Goal: Task Accomplishment & Management: Manage account settings

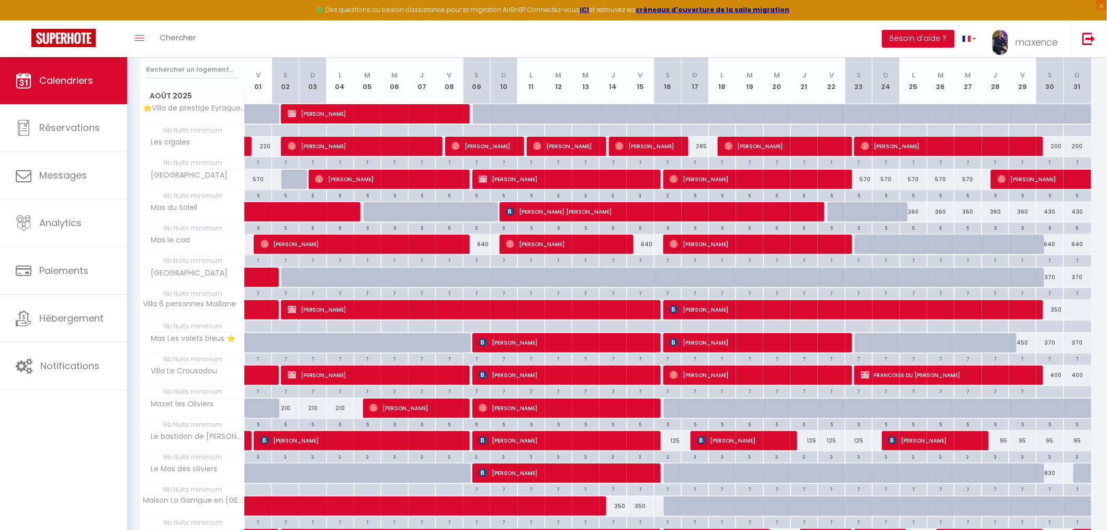
scroll to position [95, 0]
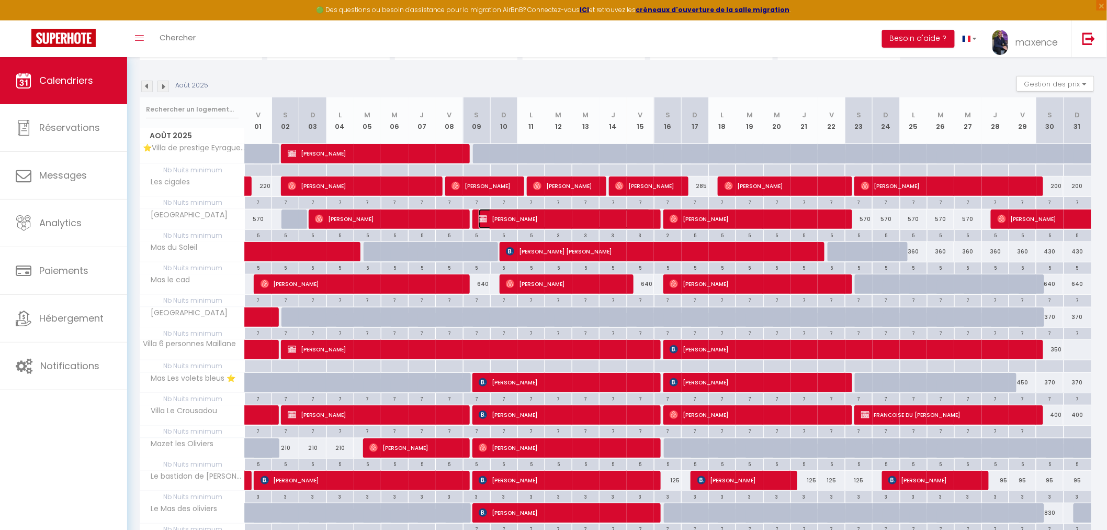
click at [550, 222] on span "[PERSON_NAME]" at bounding box center [565, 219] width 172 height 20
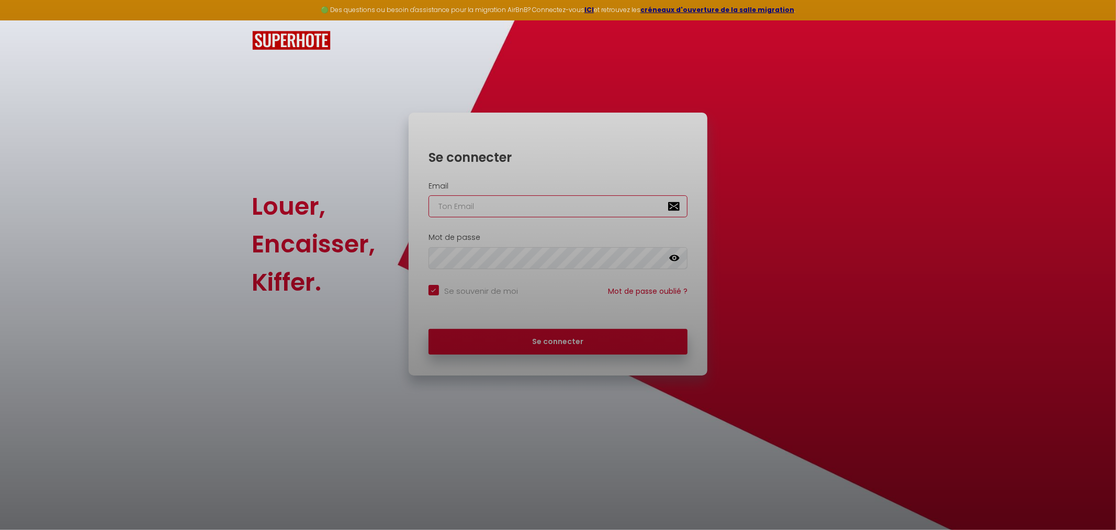
type input "[EMAIL_ADDRESS][PERSON_NAME][DOMAIN_NAME]"
checkbox input "true"
click at [603, 339] on div at bounding box center [558, 265] width 1116 height 530
click at [576, 340] on div at bounding box center [558, 265] width 1116 height 530
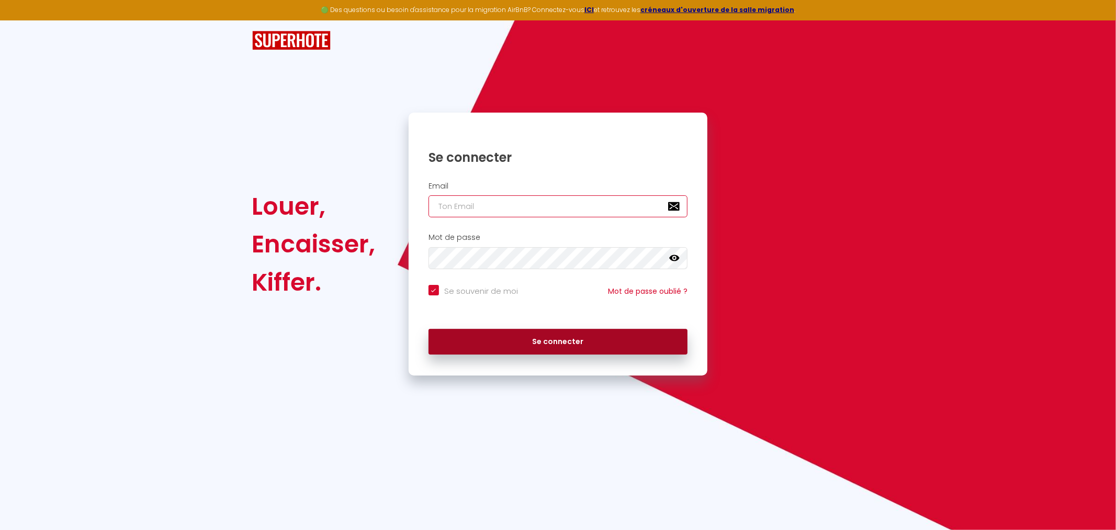
type input "[EMAIL_ADDRESS][PERSON_NAME][DOMAIN_NAME]"
click at [556, 352] on button "Se connecter" at bounding box center [559, 342] width 260 height 26
checkbox input "true"
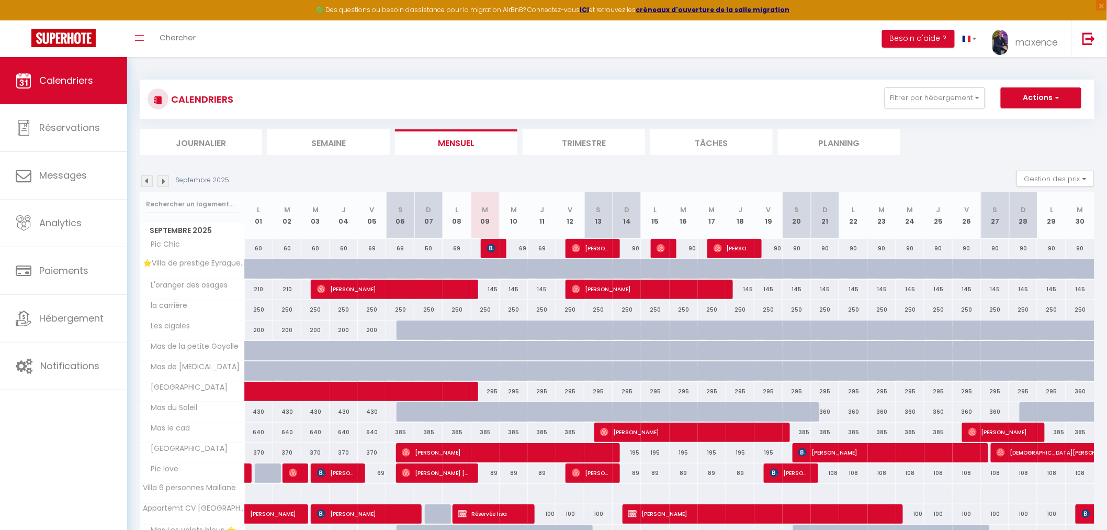
click at [142, 180] on img at bounding box center [147, 181] width 12 height 12
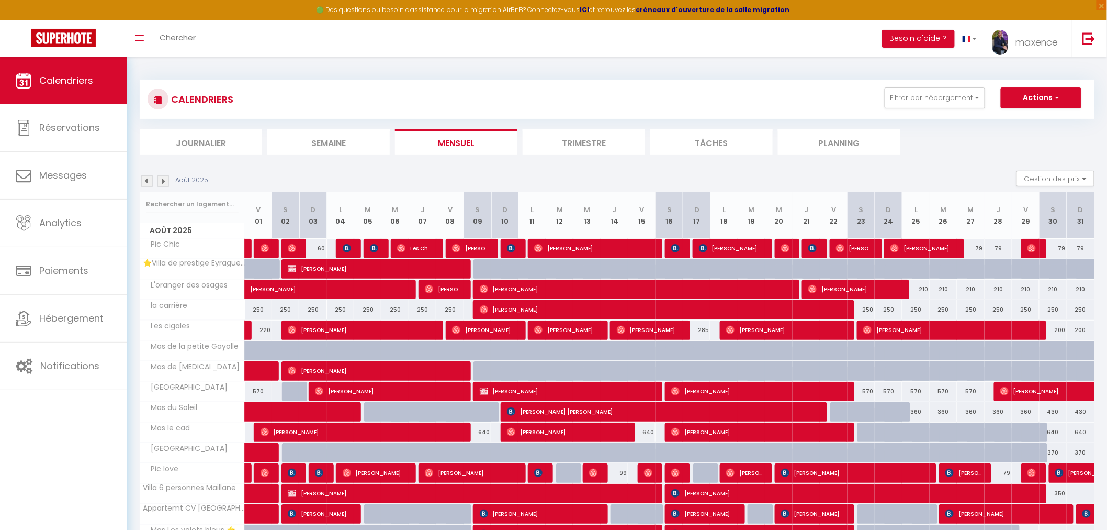
click at [164, 182] on img at bounding box center [164, 181] width 12 height 12
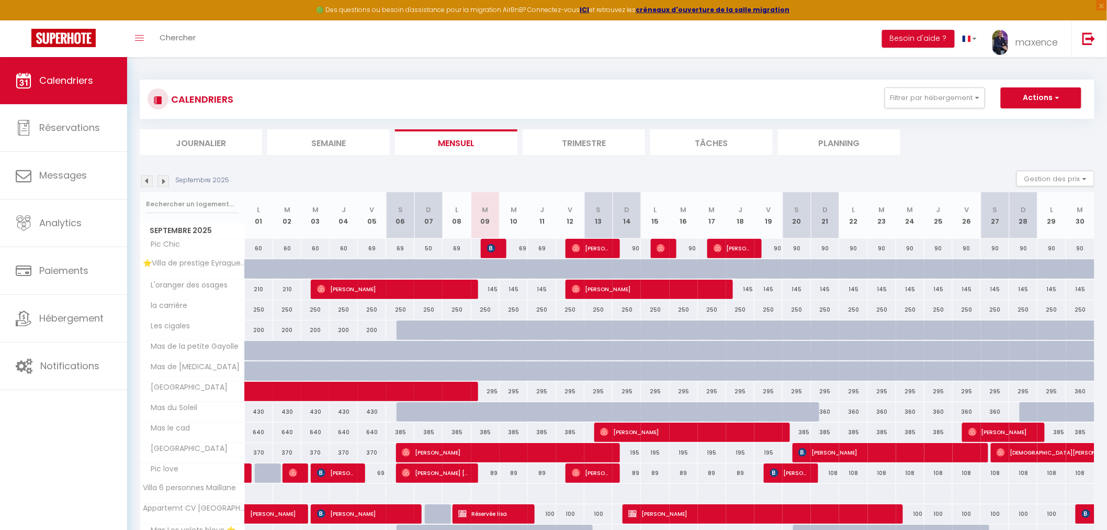
click at [520, 249] on div "69" at bounding box center [514, 248] width 28 height 19
type input "69"
type input "Mer 10 Septembre 2025"
type input "Jeu 11 Septembre 2025"
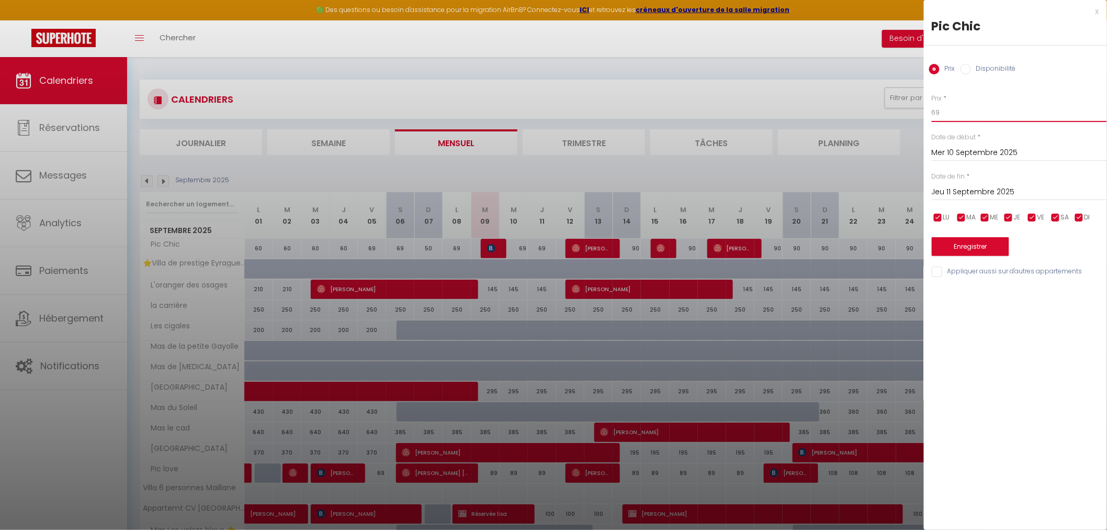
drag, startPoint x: 921, startPoint y: 114, endPoint x: 898, endPoint y: 115, distance: 23.1
click at [902, 114] on body "🟢 Des questions ou besoin d'assistance pour la migration AirBnB? Connectez-vous…" at bounding box center [553, 386] width 1107 height 659
type input "8"
type input "59"
click at [954, 194] on input "Jeu 11 Septembre 2025" at bounding box center [1019, 192] width 175 height 14
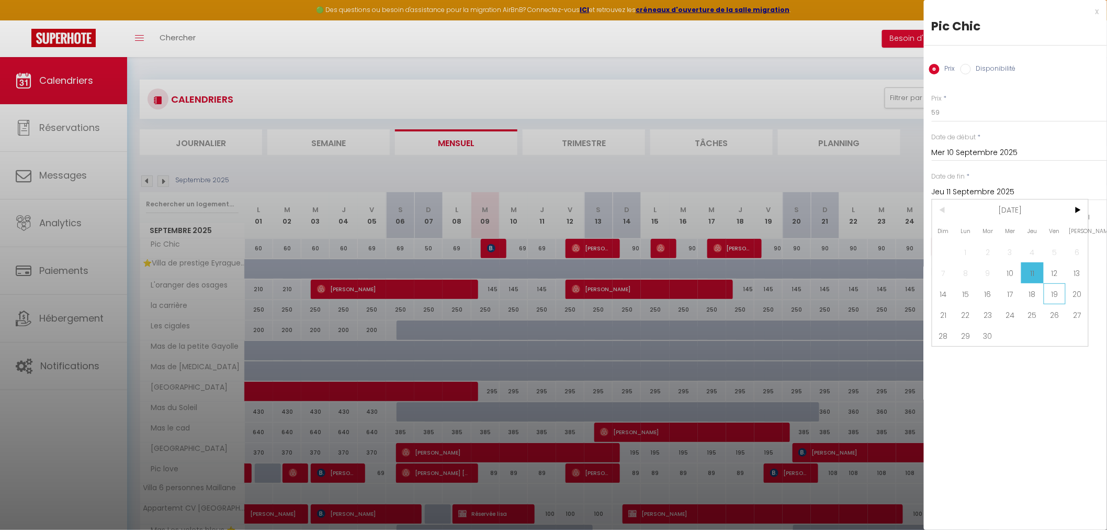
click at [1055, 296] on span "19" at bounding box center [1055, 293] width 23 height 21
type input "Ven 19 Septembre 2025"
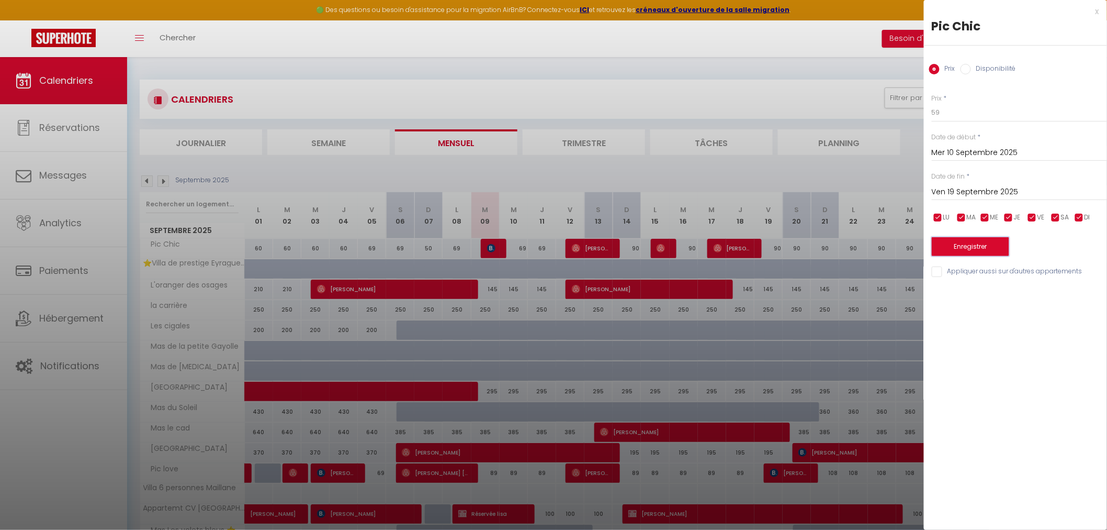
click at [971, 244] on button "Enregistrer" at bounding box center [970, 246] width 77 height 19
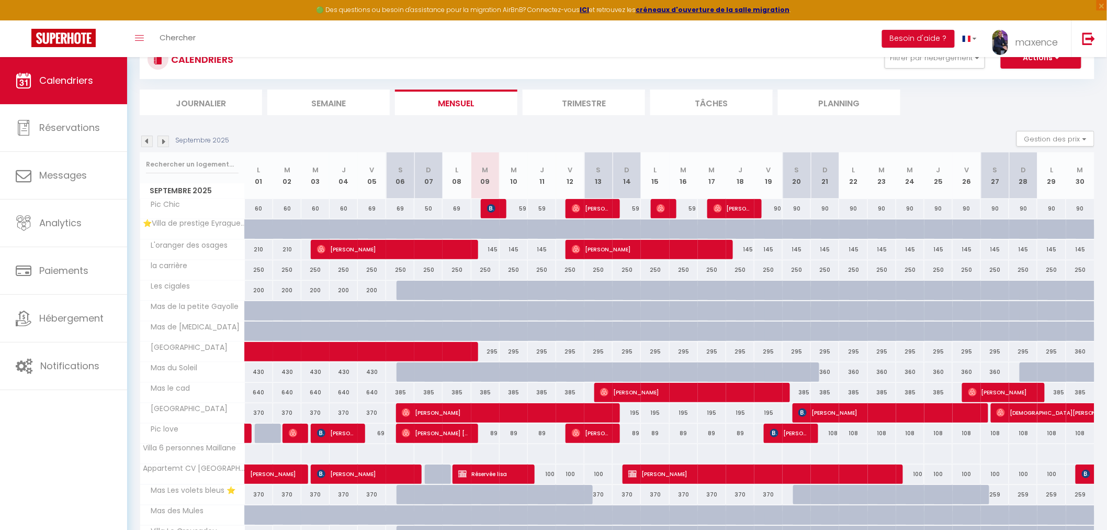
scroll to position [58, 0]
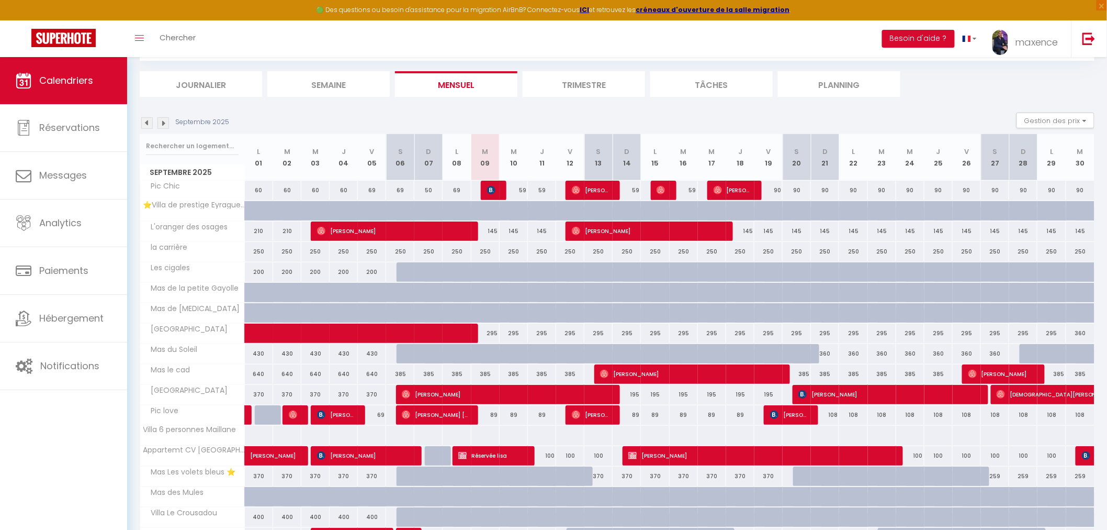
click at [494, 416] on div "89" at bounding box center [486, 414] width 28 height 19
type input "89"
type input "[DATE] Septembre 2025"
type input "Mer 10 Septembre 2025"
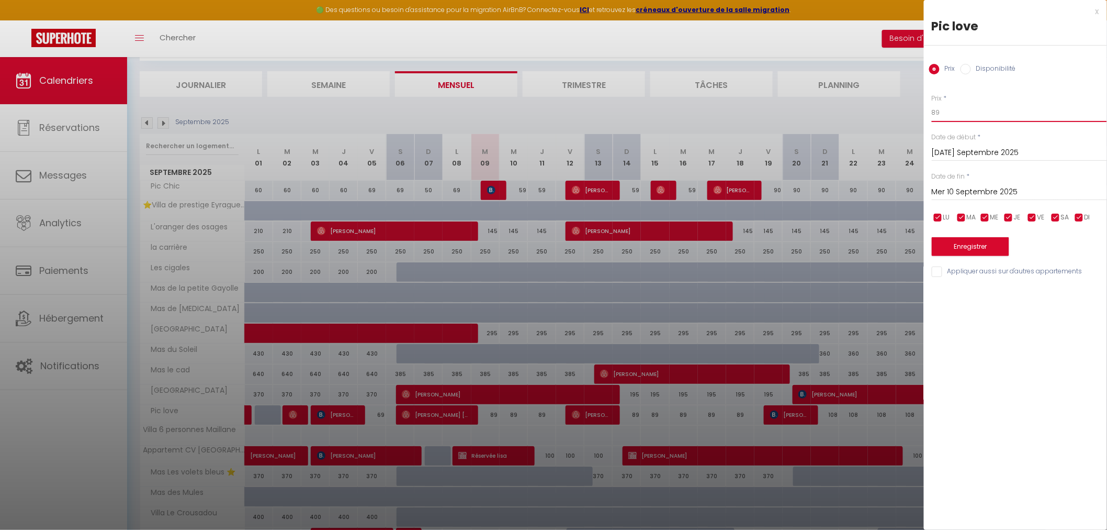
drag, startPoint x: 940, startPoint y: 114, endPoint x: 838, endPoint y: 127, distance: 103.0
click at [850, 121] on body "🟢 Des questions ou besoin d'assistance pour la migration AirBnB? Connectez-vous…" at bounding box center [553, 328] width 1107 height 659
type input "59"
click at [958, 191] on input "Mer 10 Septembre 2025" at bounding box center [1019, 192] width 175 height 14
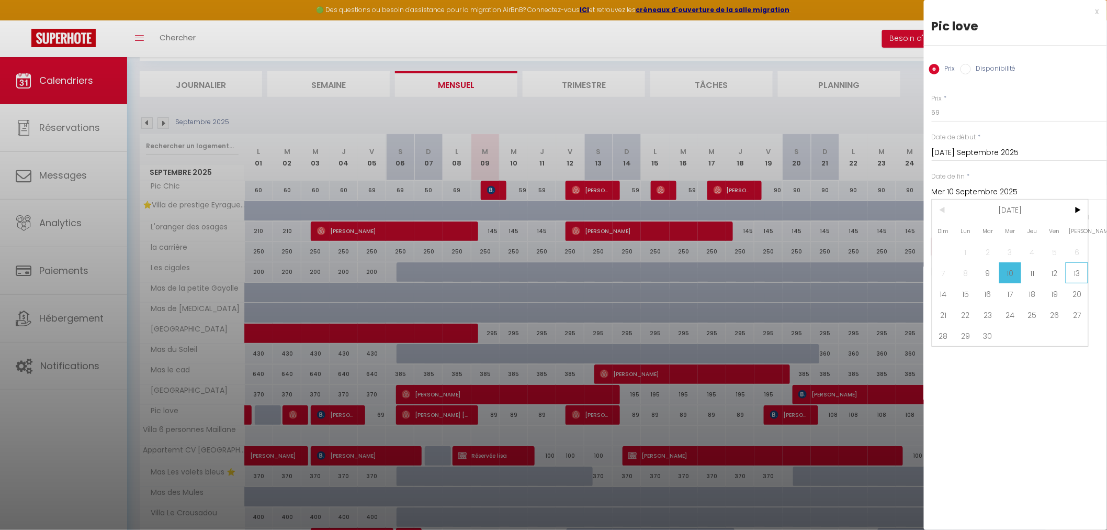
click at [1072, 277] on span "13" at bounding box center [1077, 272] width 23 height 21
type input "[PERSON_NAME] 13 Septembre 2025"
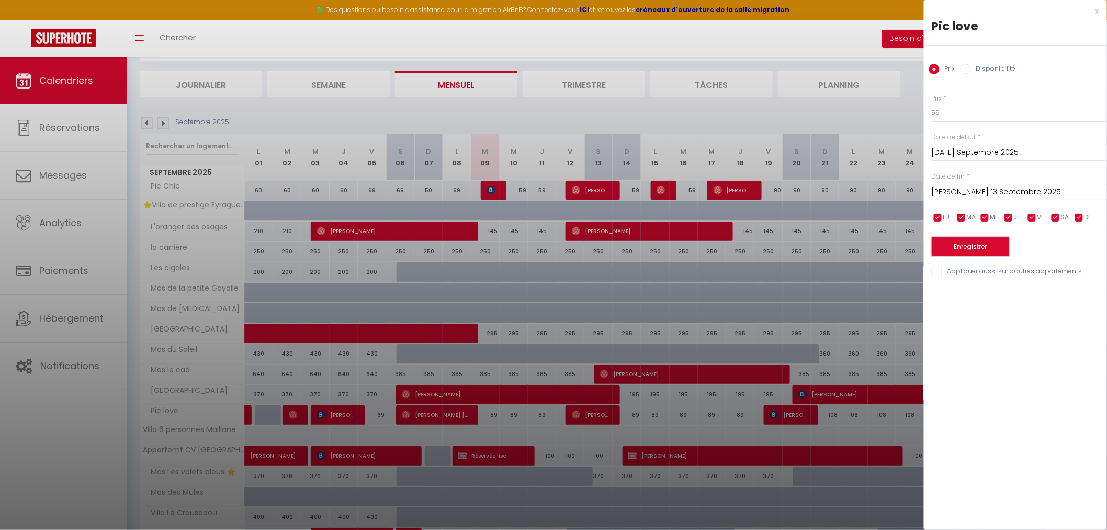
click at [990, 250] on button "Enregistrer" at bounding box center [970, 246] width 77 height 19
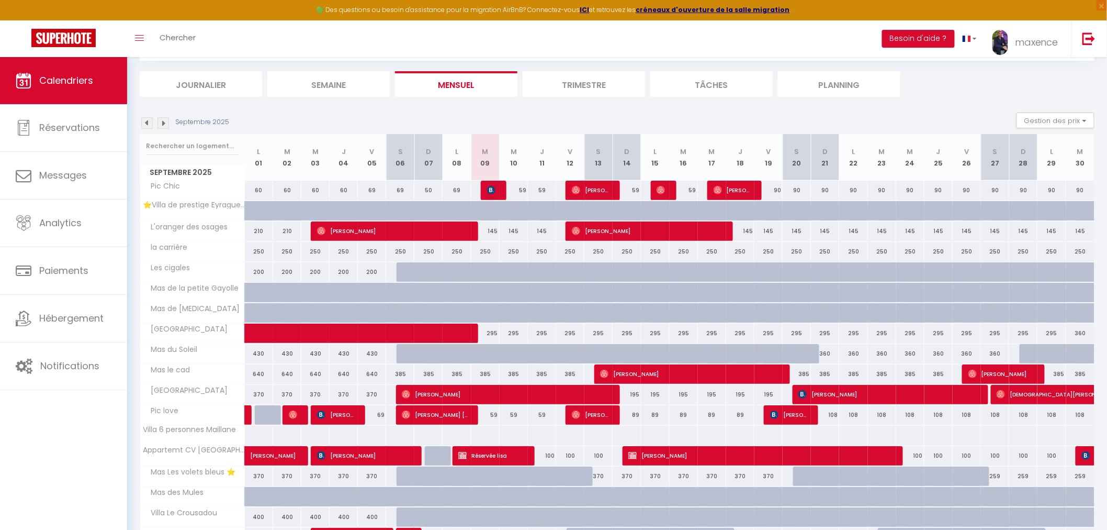
click at [775, 187] on div "90" at bounding box center [769, 190] width 28 height 19
type input "90"
type input "Ven 19 Septembre 2025"
type input "Sam 20 Septembre 2025"
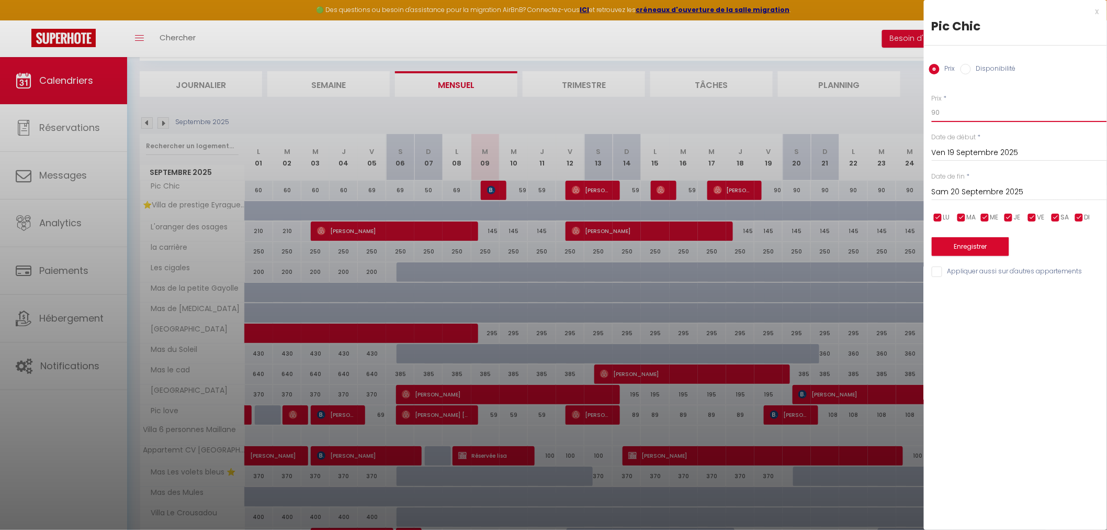
drag, startPoint x: 954, startPoint y: 112, endPoint x: 882, endPoint y: 114, distance: 72.2
click at [882, 114] on body "🟢 Des questions ou besoin d'assistance pour la migration AirBnB? Connectez-vous…" at bounding box center [553, 328] width 1107 height 659
type input "79"
click at [951, 191] on input "Sam 20 Septembre 2025" at bounding box center [1019, 192] width 175 height 14
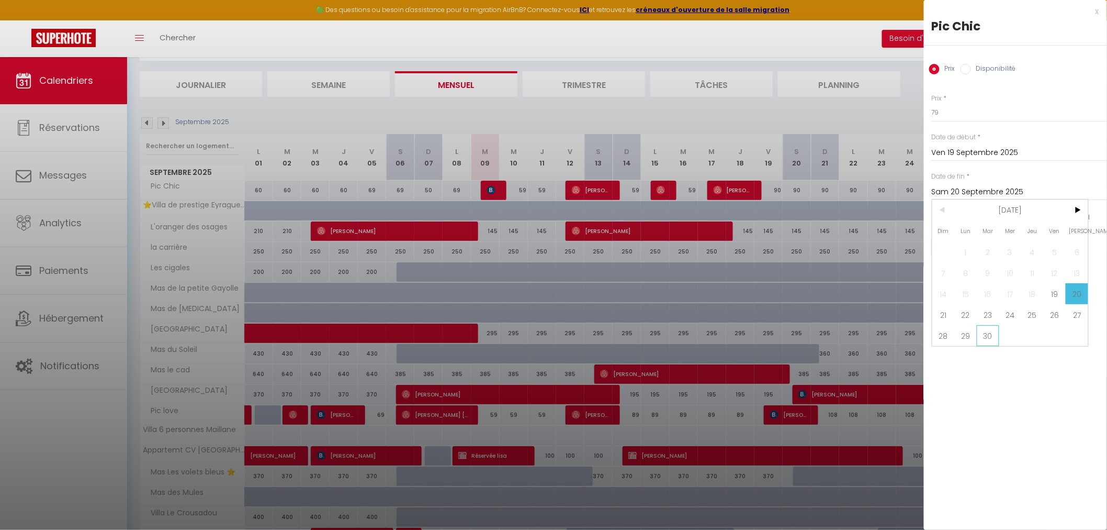
click at [992, 337] on span "30" at bounding box center [988, 335] width 23 height 21
type input "[DATE] Septembre 2025"
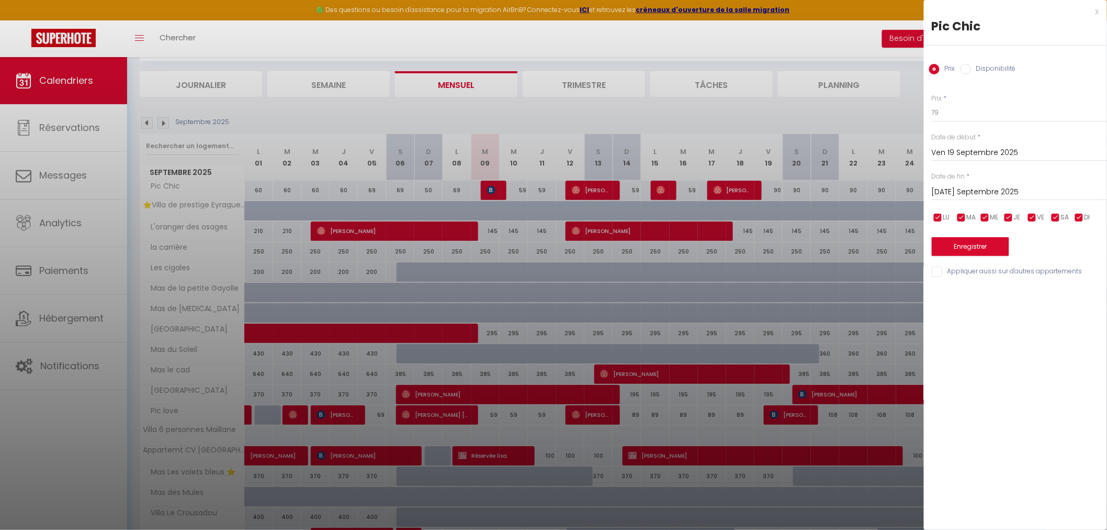
drag, startPoint x: 981, startPoint y: 234, endPoint x: 981, endPoint y: 245, distance: 10.5
click at [981, 236] on div "Enregistrer" at bounding box center [1019, 240] width 175 height 32
click at [981, 245] on button "Enregistrer" at bounding box center [970, 246] width 77 height 19
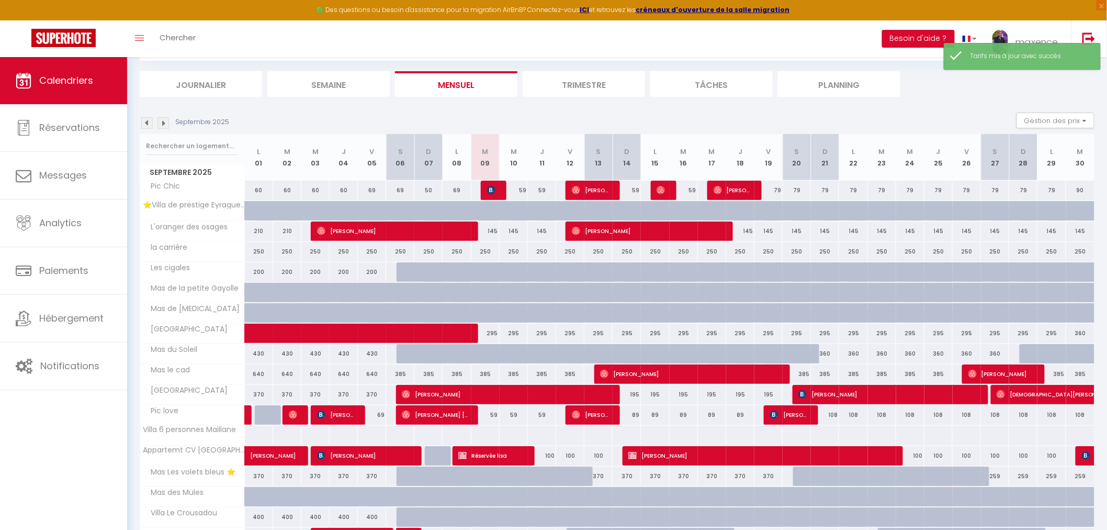
click at [831, 414] on div "108" at bounding box center [825, 414] width 28 height 19
type input "108"
type input "Dim 21 Septembre 2025"
type input "Lun 22 Septembre 2025"
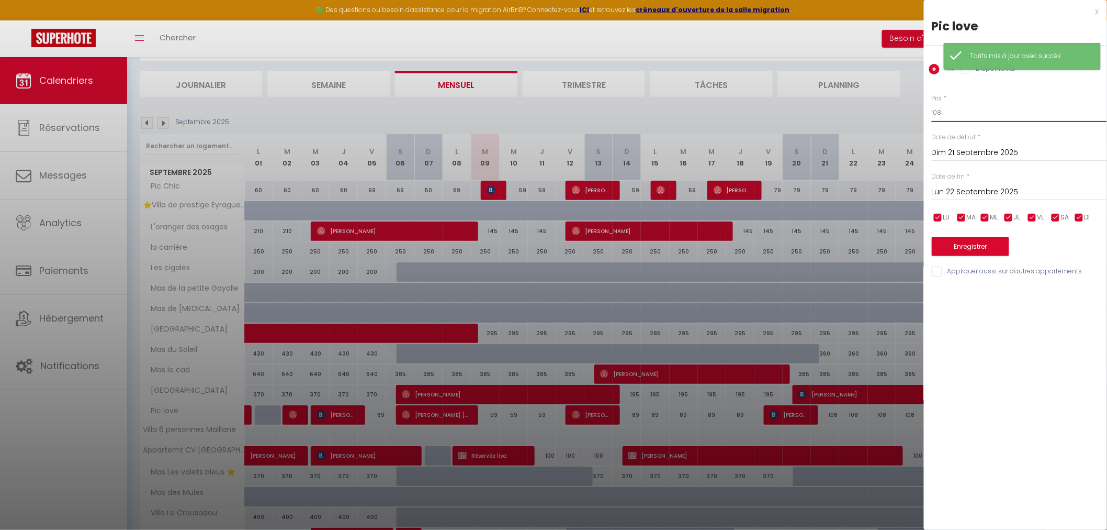
drag, startPoint x: 1007, startPoint y: 111, endPoint x: 849, endPoint y: 96, distance: 159.4
click at [859, 85] on body "🟢 Des questions ou besoin d'assistance pour la migration AirBnB? Connectez-vous…" at bounding box center [553, 328] width 1107 height 659
type input "89"
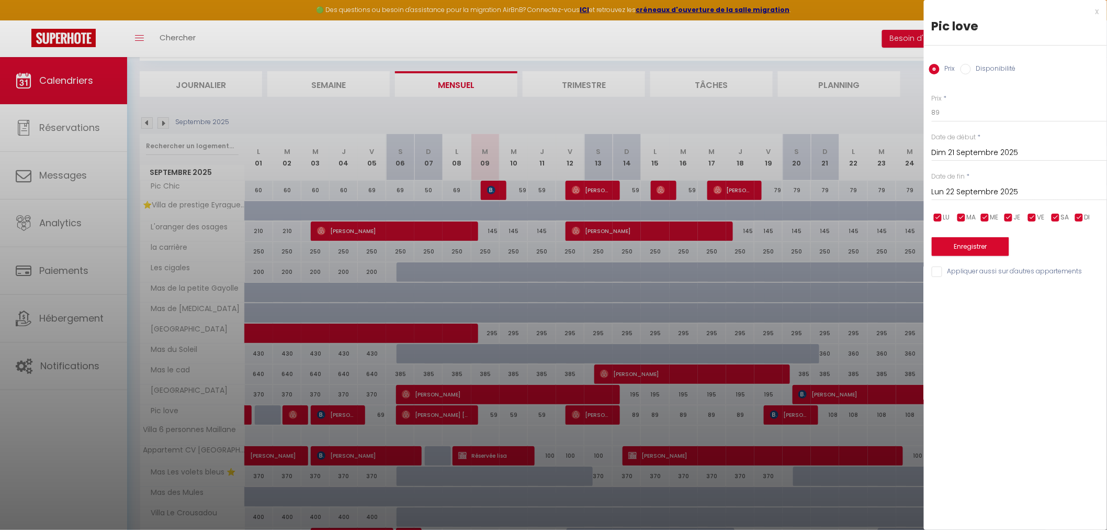
click at [943, 191] on input "Lun 22 Septembre 2025" at bounding box center [1019, 192] width 175 height 14
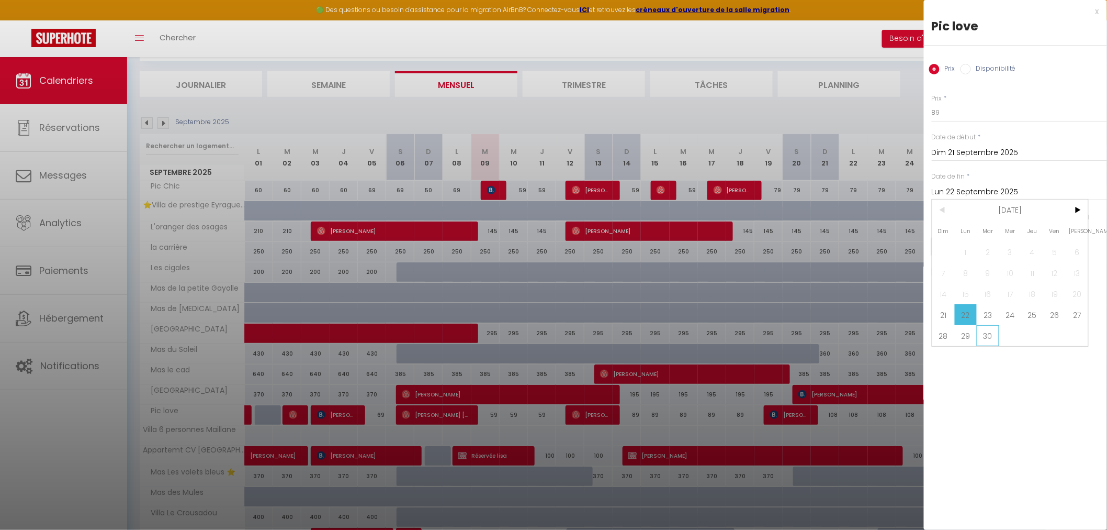
click at [994, 335] on span "30" at bounding box center [988, 335] width 23 height 21
type input "[DATE] Septembre 2025"
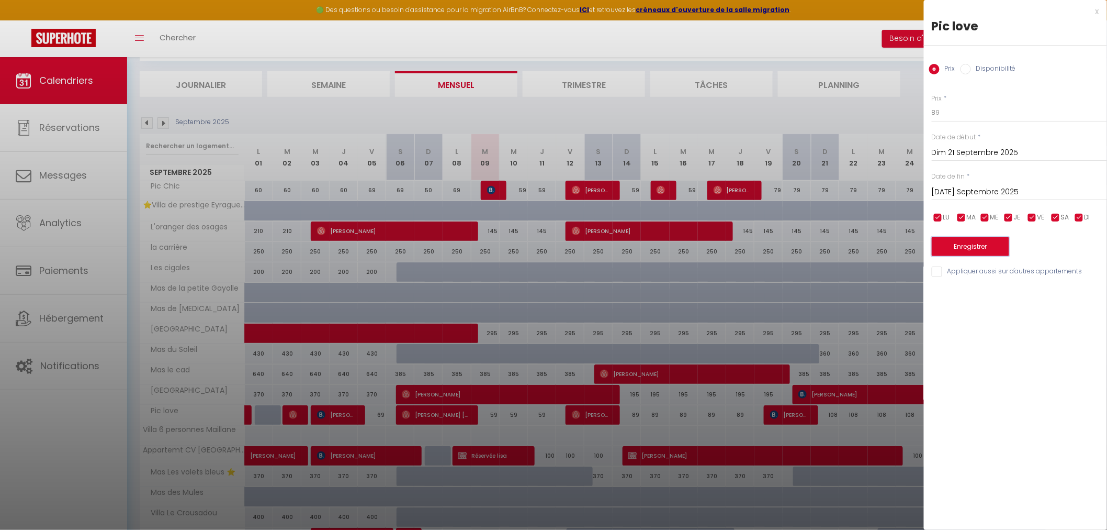
click at [989, 252] on button "Enregistrer" at bounding box center [970, 246] width 77 height 19
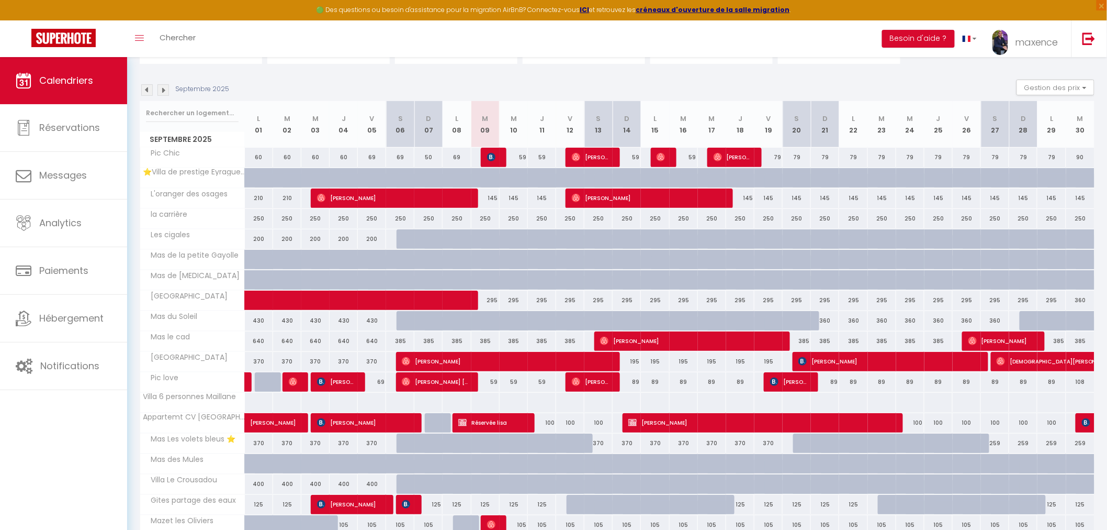
scroll to position [71, 0]
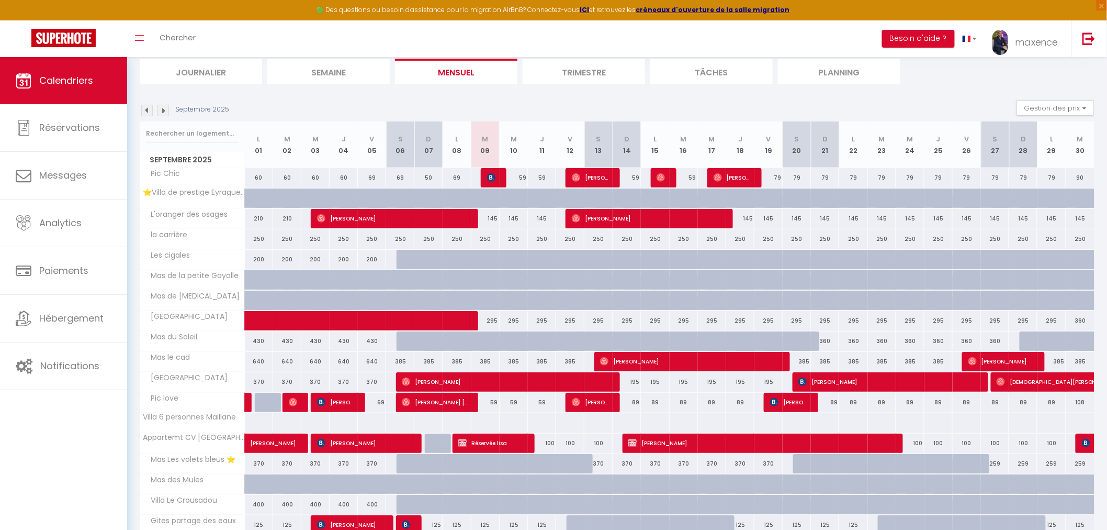
click at [145, 113] on img at bounding box center [147, 111] width 12 height 12
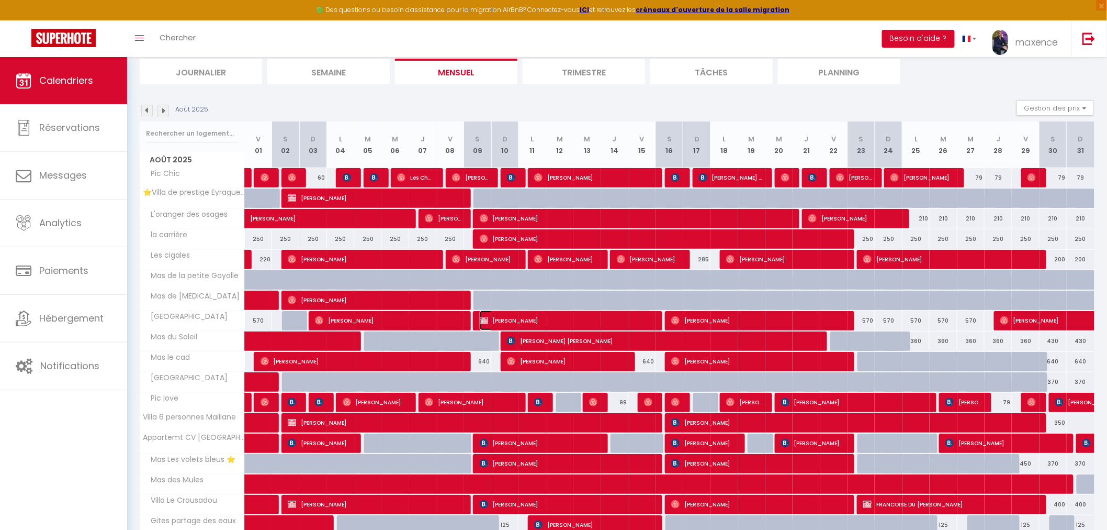
click at [522, 321] on span "[PERSON_NAME]" at bounding box center [566, 320] width 172 height 20
select select "OK"
select select "0"
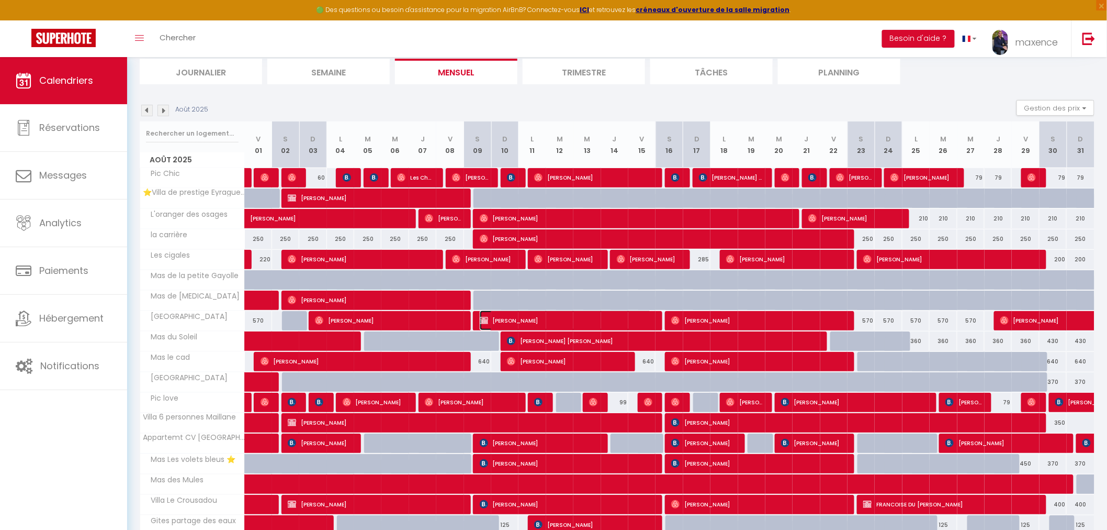
select select "1"
select select
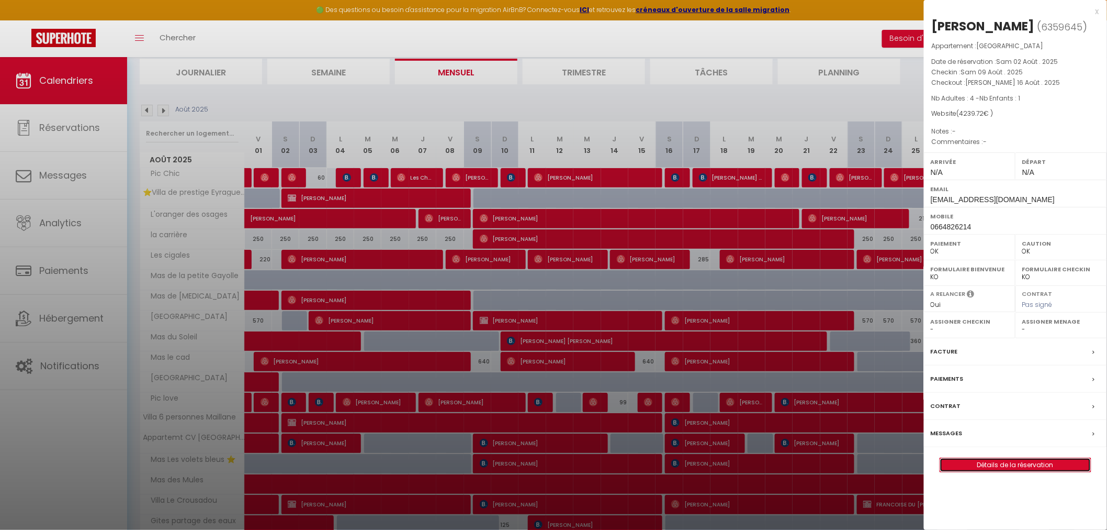
click at [1031, 466] on link "Détails de la réservation" at bounding box center [1015, 465] width 151 height 14
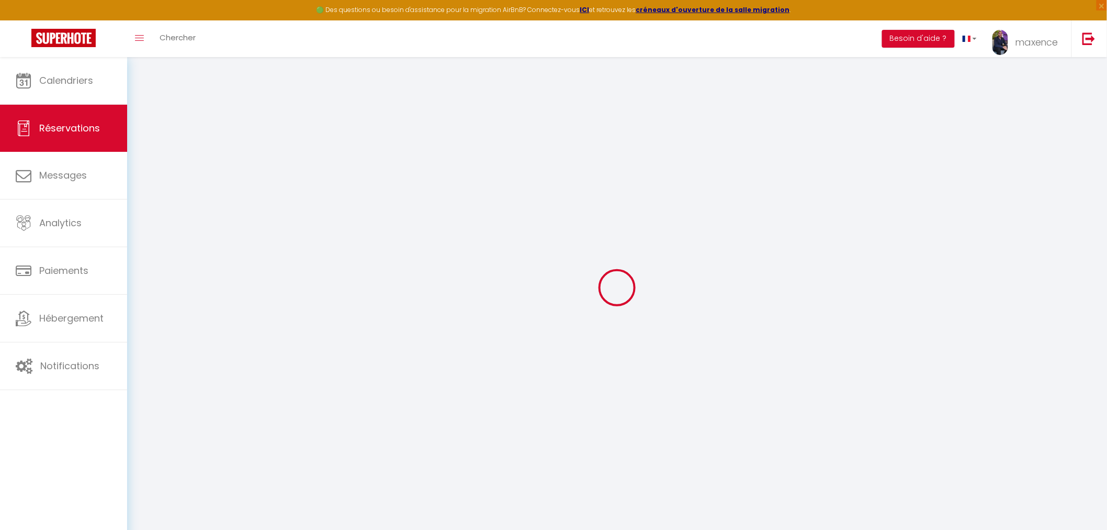
type input "Kenza"
type input "Abzouz"
type input "[EMAIL_ADDRESS][DOMAIN_NAME]"
type input "0664826214"
select select "FR"
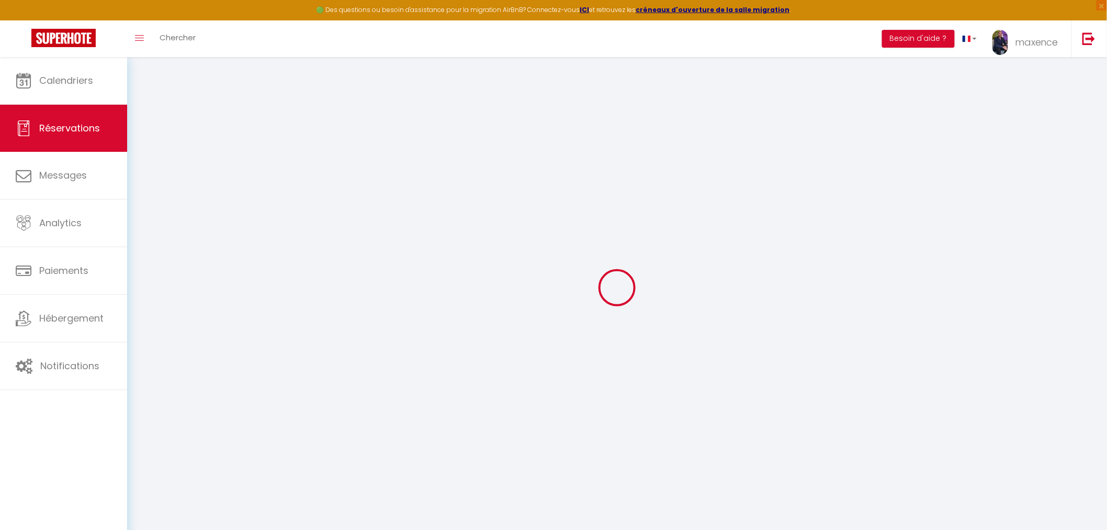
select select "68838"
select select "1"
type input "[PERSON_NAME] 09 Août 2025"
select select
type input "[PERSON_NAME] 16 Août 2025"
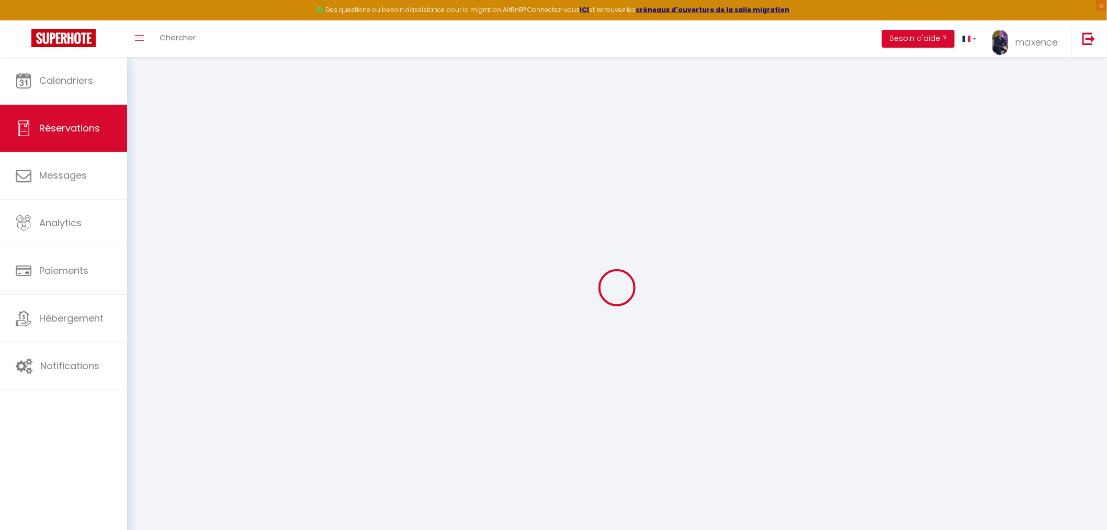
select select
type input "4"
type input "1"
select select "12"
select select "15"
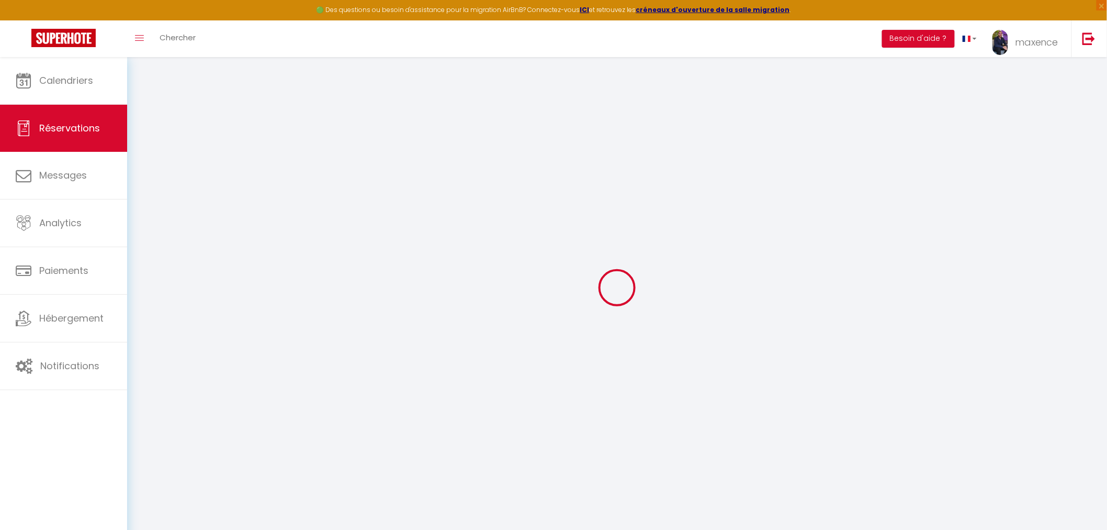
type input "3990"
checkbox input "false"
type input "0"
select select "69"
type input "180"
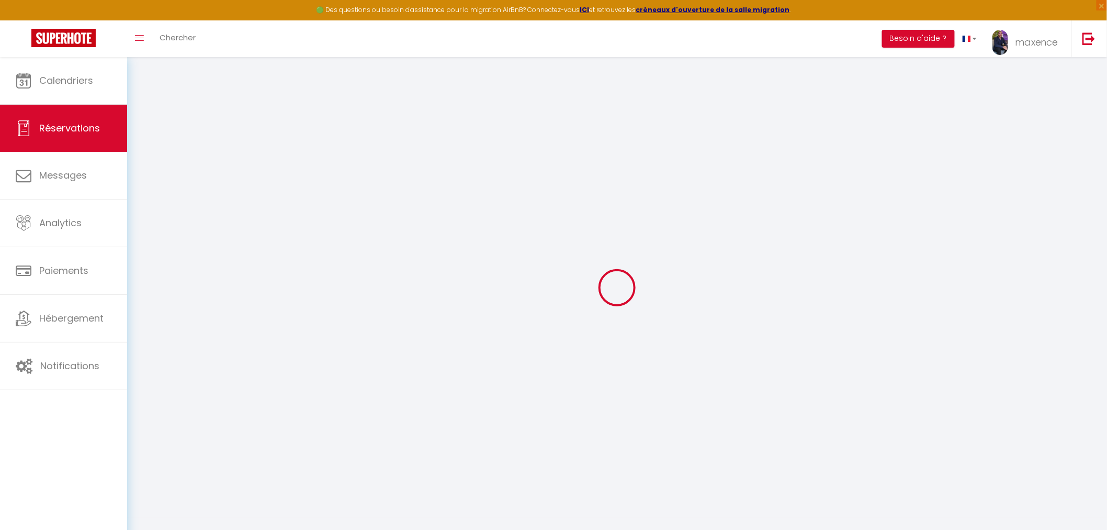
type input "0"
select select
checkbox input "false"
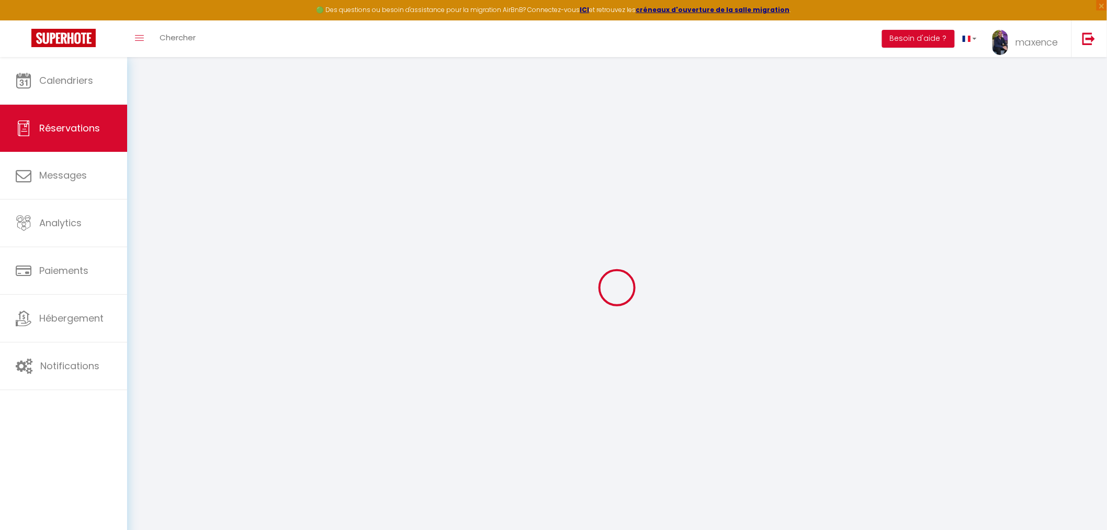
select select
checkbox input "false"
select select
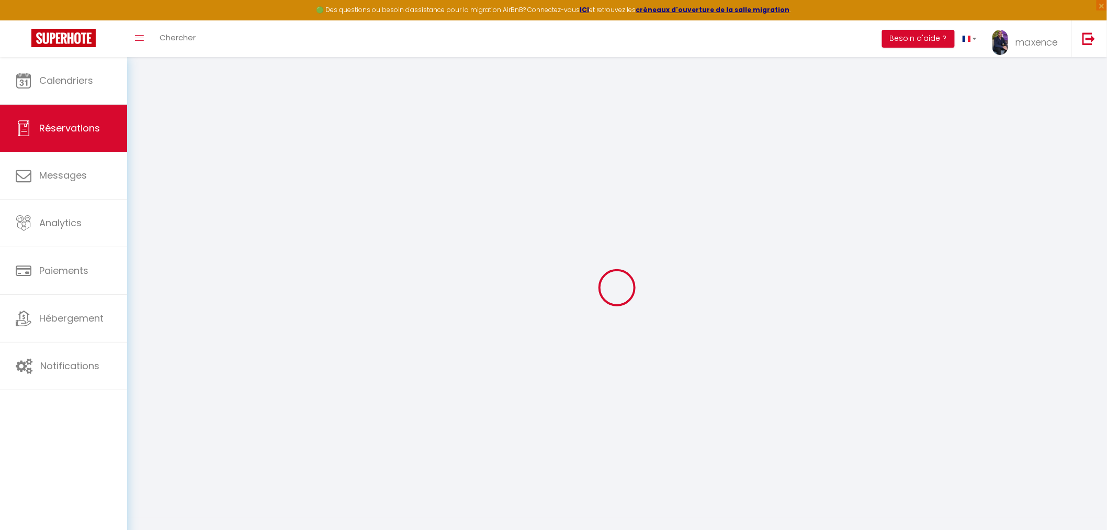
checkbox input "false"
select select
checkbox input "false"
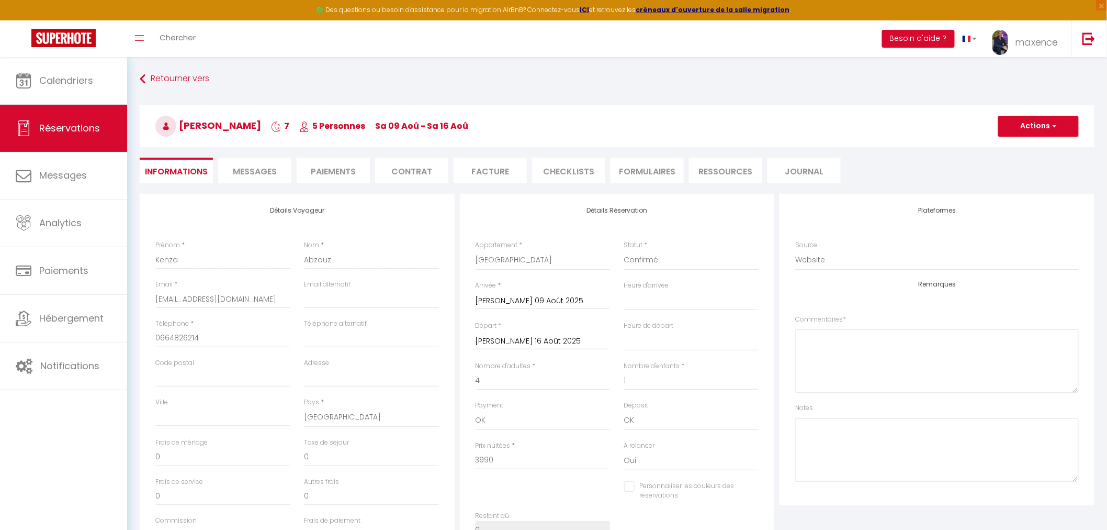
type input "180"
type input "69.72"
select select
checkbox input "false"
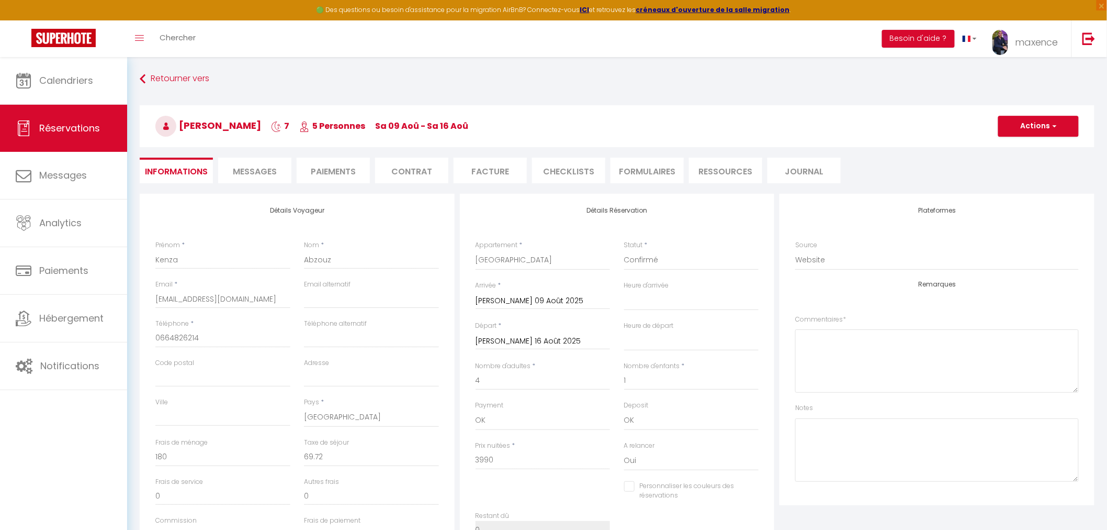
select select
click at [270, 170] on span "Messages" at bounding box center [255, 171] width 44 height 12
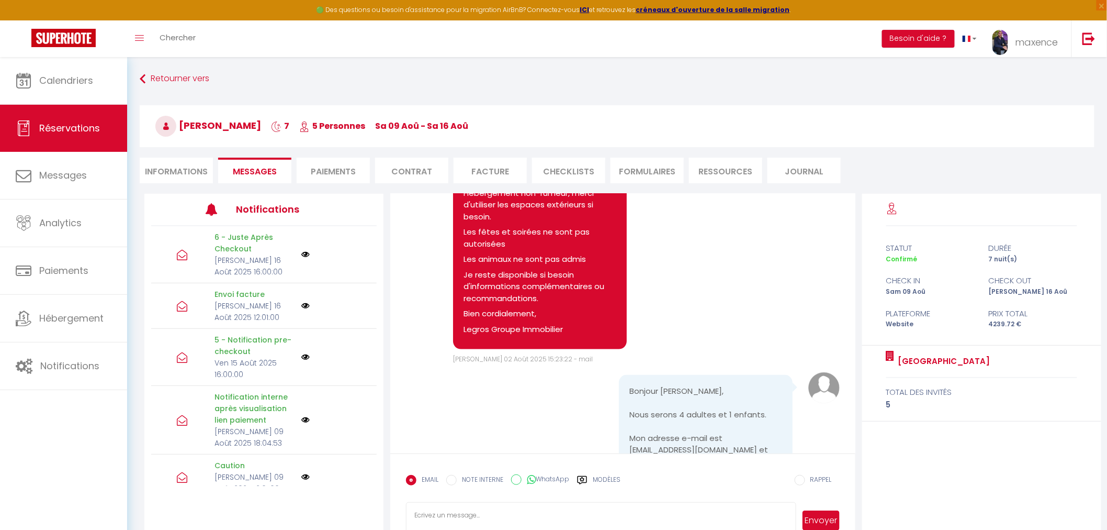
scroll to position [581, 0]
click at [412, 175] on li "Contrat" at bounding box center [411, 171] width 73 height 26
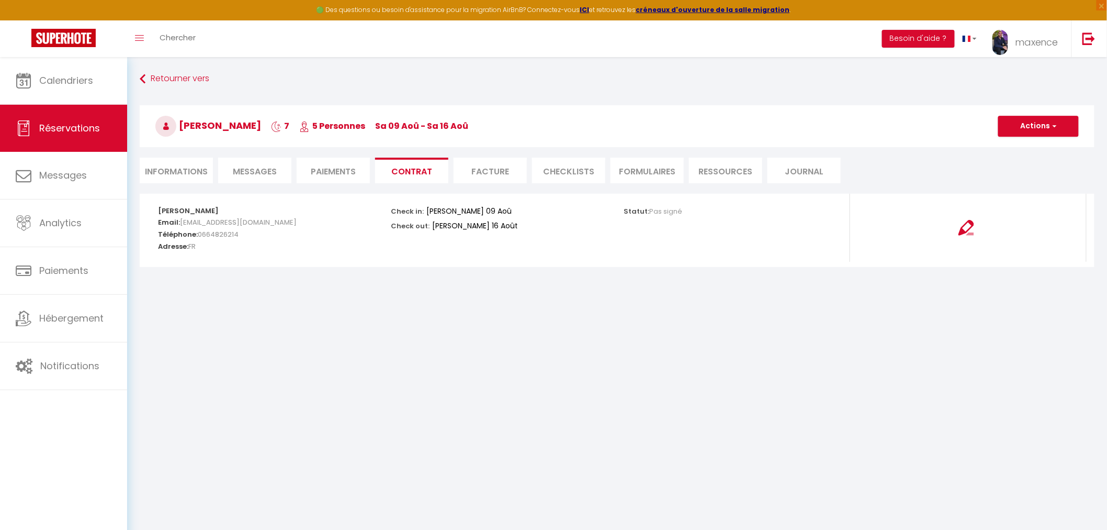
click at [263, 170] on span "Messages" at bounding box center [255, 171] width 44 height 12
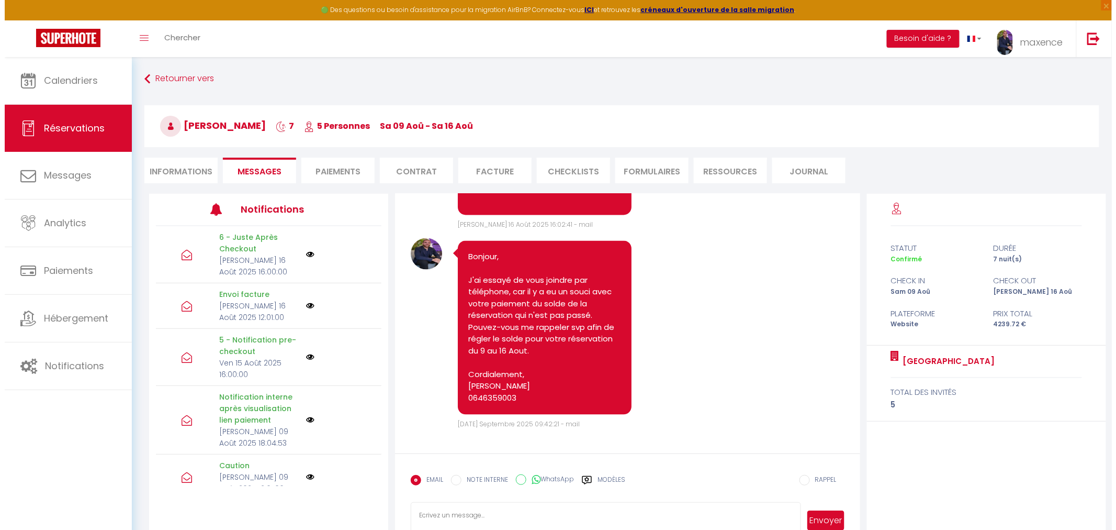
scroll to position [4153, 0]
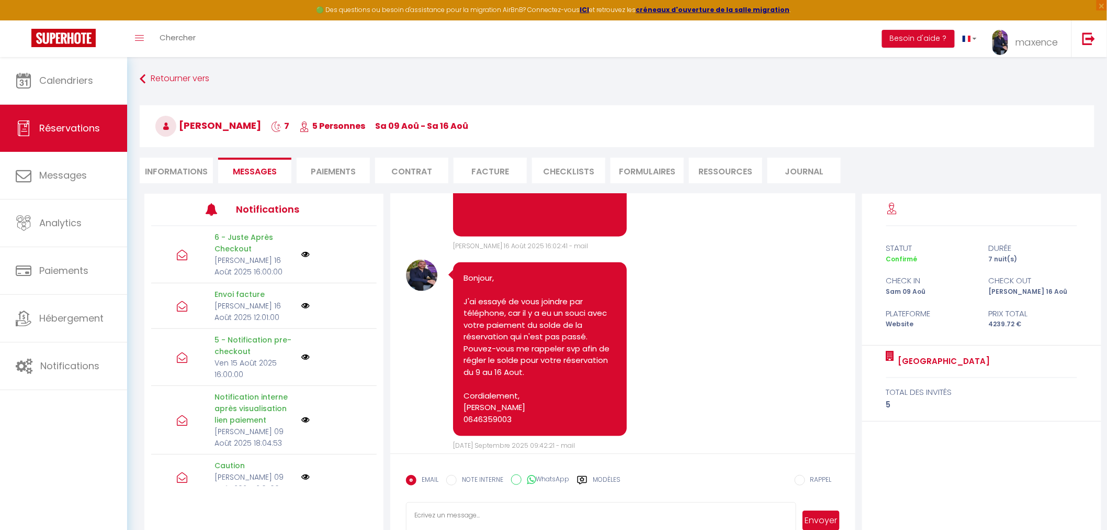
click at [828, 170] on li "Journal" at bounding box center [804, 171] width 73 height 26
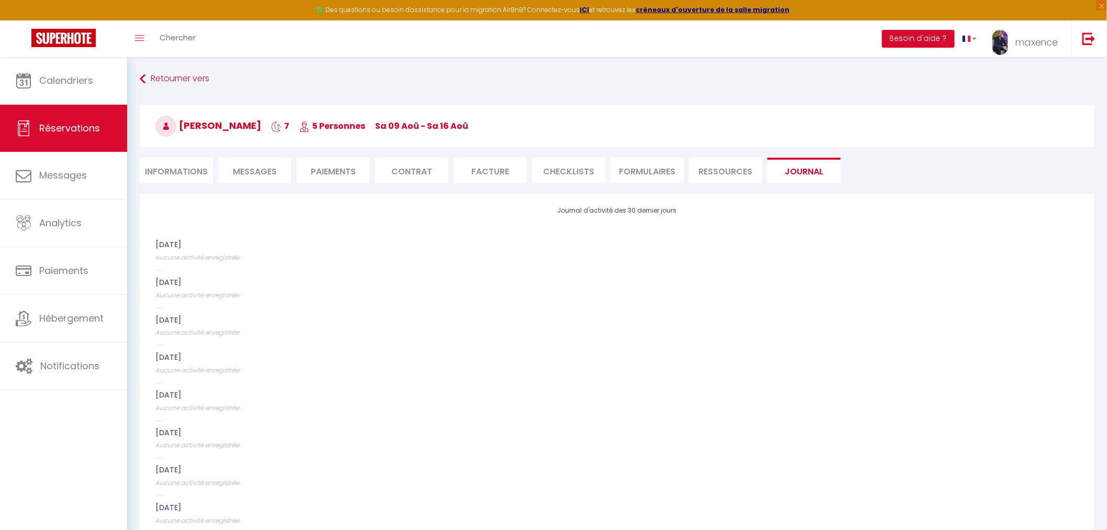
click at [323, 176] on li "Paiements" at bounding box center [333, 171] width 73 height 26
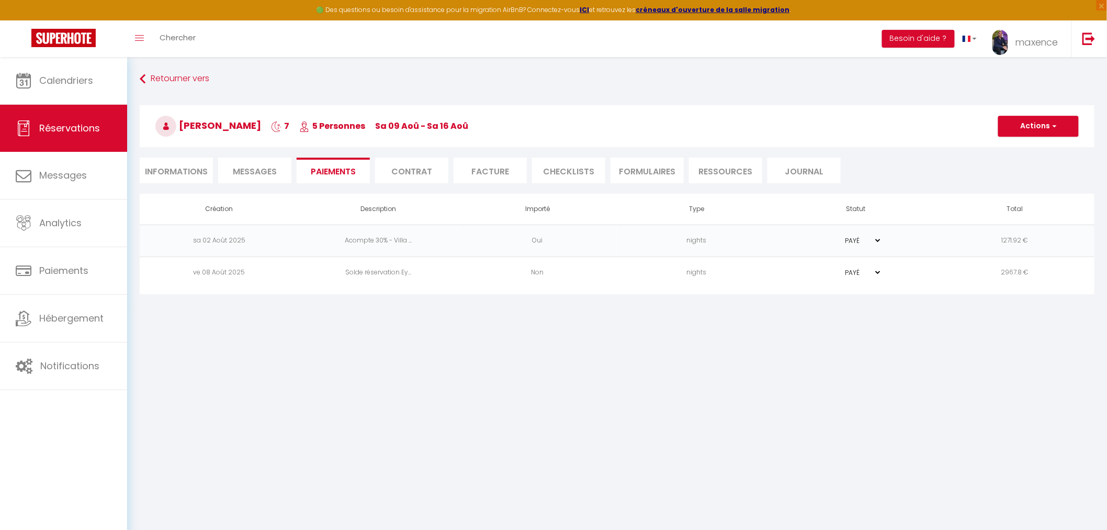
click at [369, 273] on td "Solde réservation Ey..." at bounding box center [378, 272] width 159 height 32
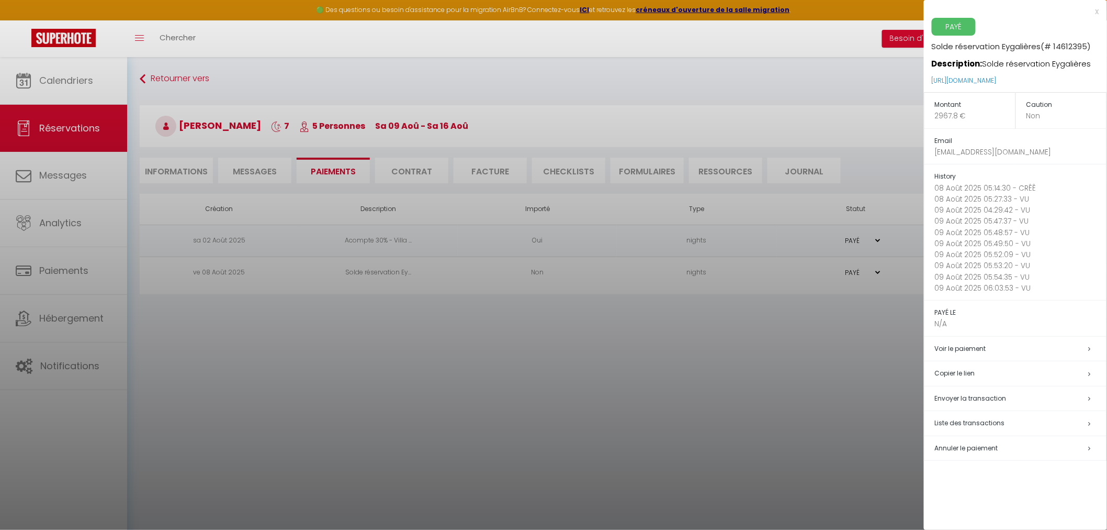
click at [1049, 424] on h5 "Liste des transactions" at bounding box center [1021, 423] width 172 height 12
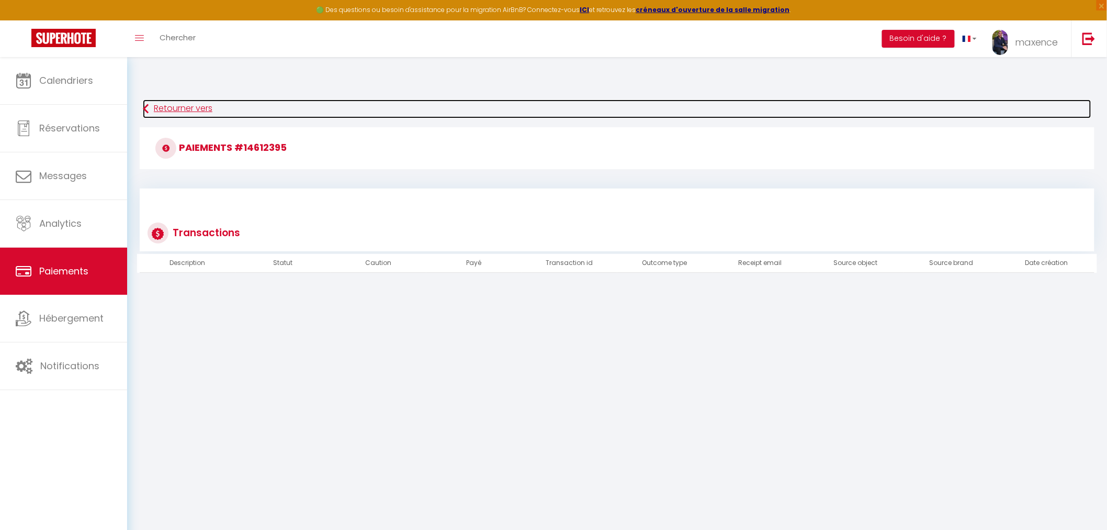
click at [199, 109] on link "Retourner vers" at bounding box center [617, 108] width 949 height 19
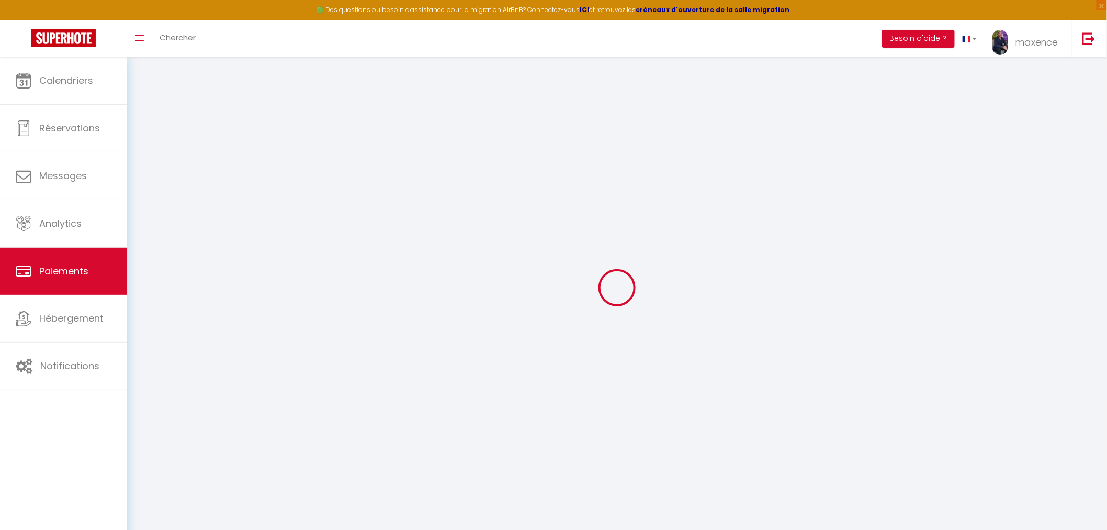
select select "2"
select select "0"
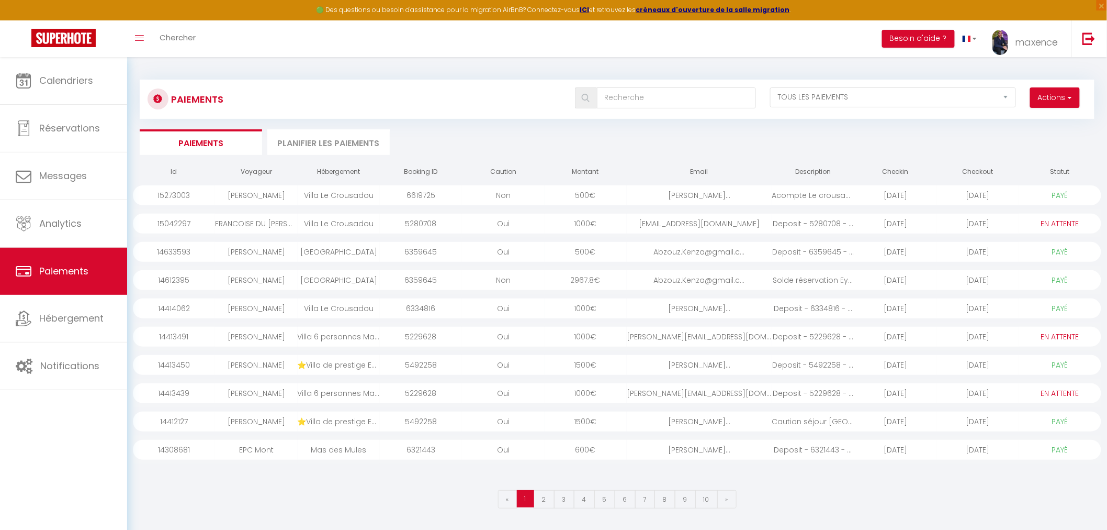
click at [356, 140] on li "Planifier les paiements" at bounding box center [328, 142] width 122 height 26
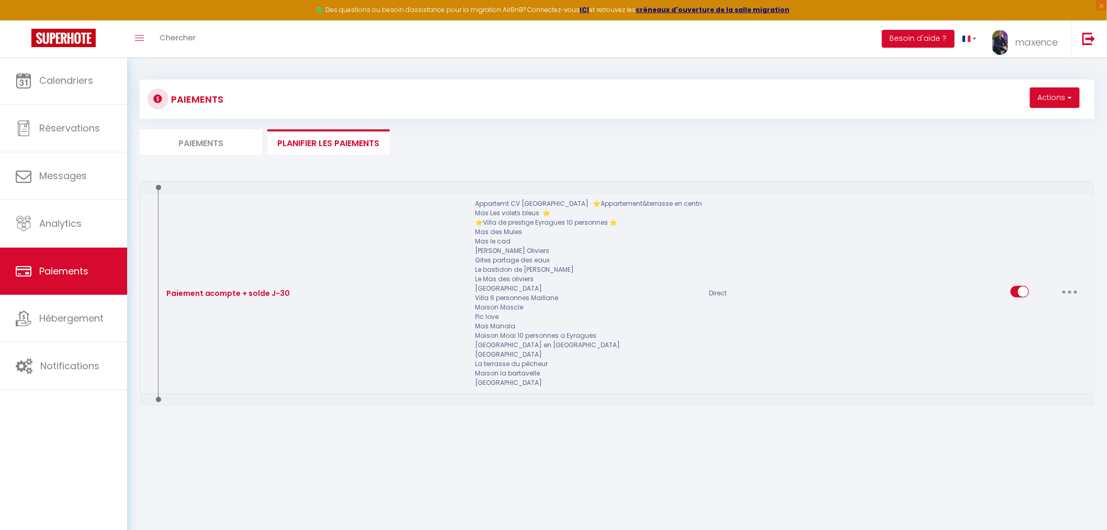
click at [1074, 290] on button "button" at bounding box center [1070, 291] width 29 height 17
click at [1071, 311] on link "Editer" at bounding box center [1042, 316] width 77 height 18
type input "Paiement acompte + solde J-30"
select select "2"
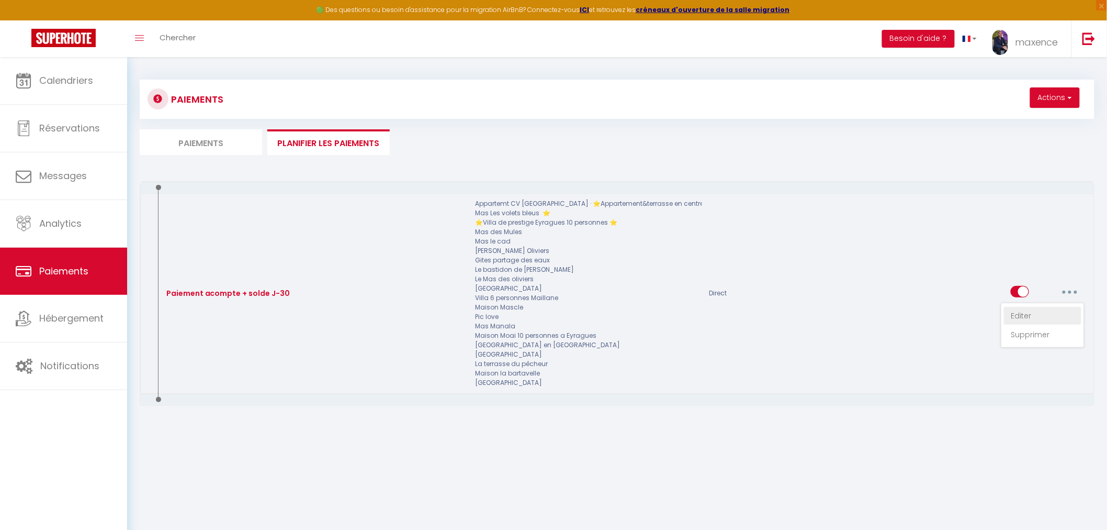
select select "30 Jours"
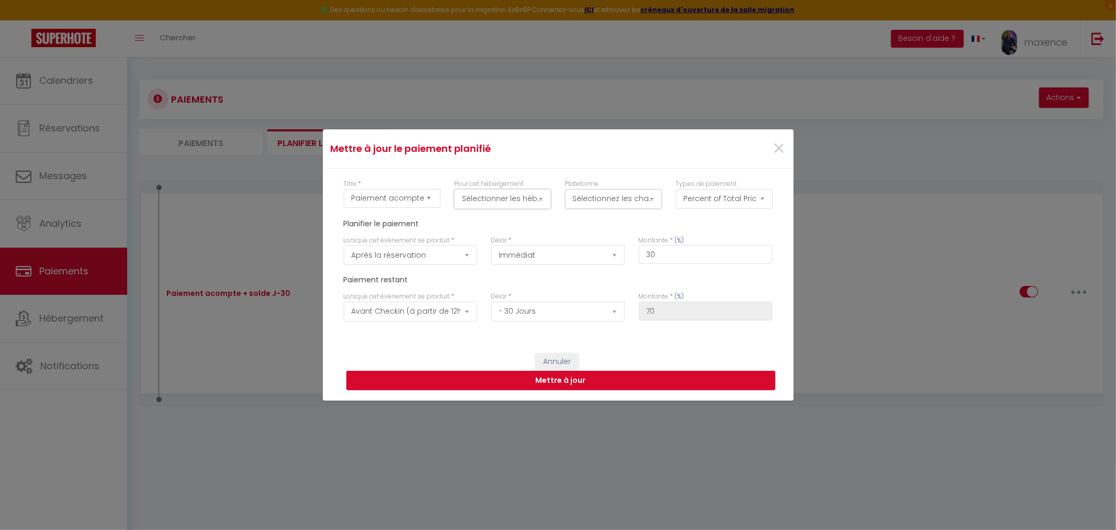
click at [468, 197] on button "Sélectionner les hébergements" at bounding box center [502, 199] width 97 height 20
click at [450, 223] on div "Tous les apparts Gestion complete Pic Chic L'oranger des osages [PERSON_NAME] […" at bounding box center [502, 288] width 111 height 154
click at [400, 200] on input "Paiement acompte + solde J-30" at bounding box center [392, 198] width 97 height 19
drag, startPoint x: 429, startPoint y: 200, endPoint x: 459, endPoint y: 199, distance: 29.8
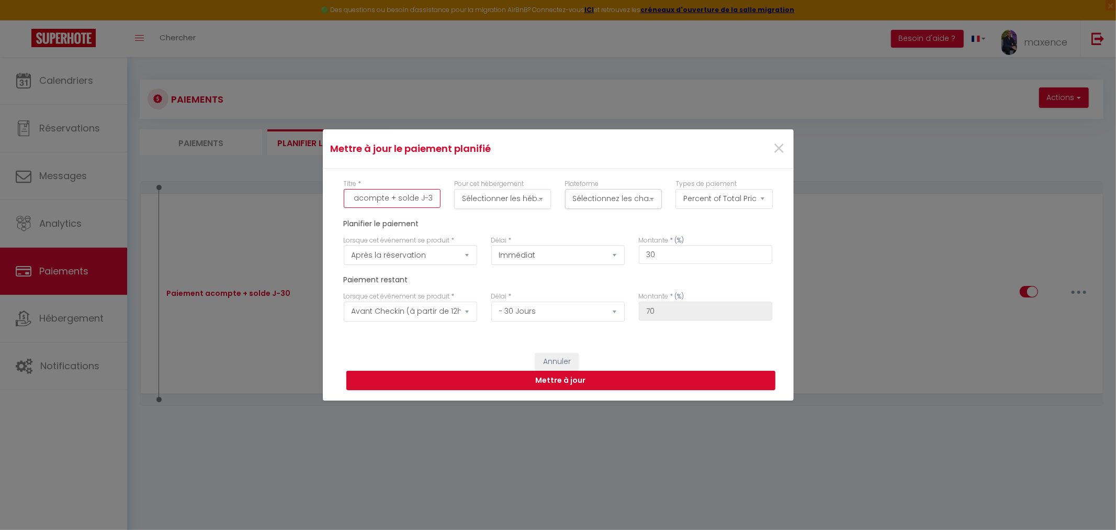
click at [459, 199] on div "Titre * Paiement acompte + solde J-30 Pour cet hébergement Sélectionner les héb…" at bounding box center [558, 199] width 443 height 40
click at [607, 201] on button "Sélectionnez les chaînes" at bounding box center [613, 199] width 97 height 20
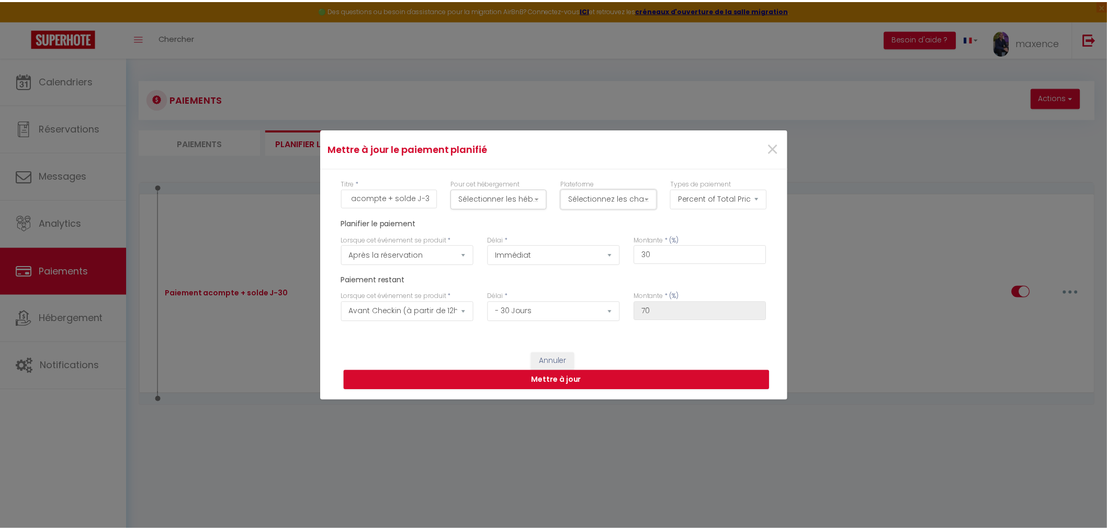
scroll to position [0, 0]
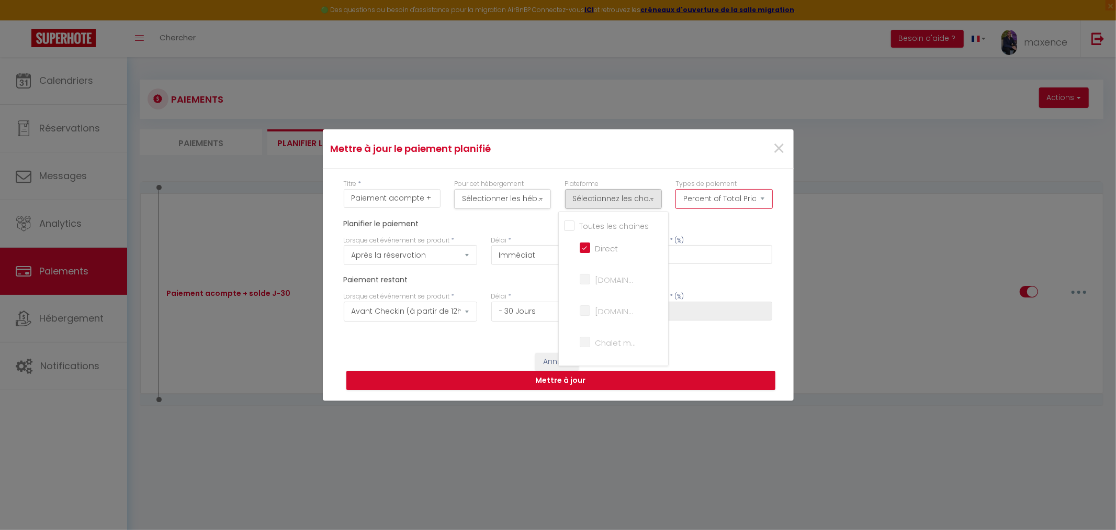
click at [749, 198] on select "Fixed amount Percent of Total Price" at bounding box center [724, 199] width 97 height 20
click at [487, 203] on button "Sélectionner les hébergements" at bounding box center [502, 199] width 97 height 20
click at [457, 224] on input "Tous les apparts" at bounding box center [505, 225] width 105 height 10
checkbox input "true"
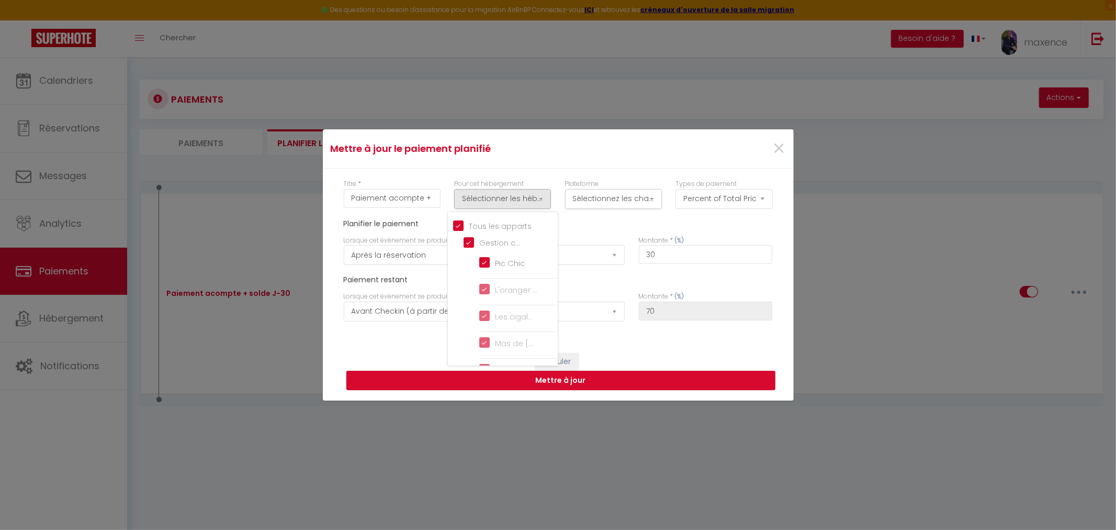
checkbox complete "true"
checkbox osages "true"
checkbox cigales "true"
checkbox Fontanel "true"
checkbox Roman "true"
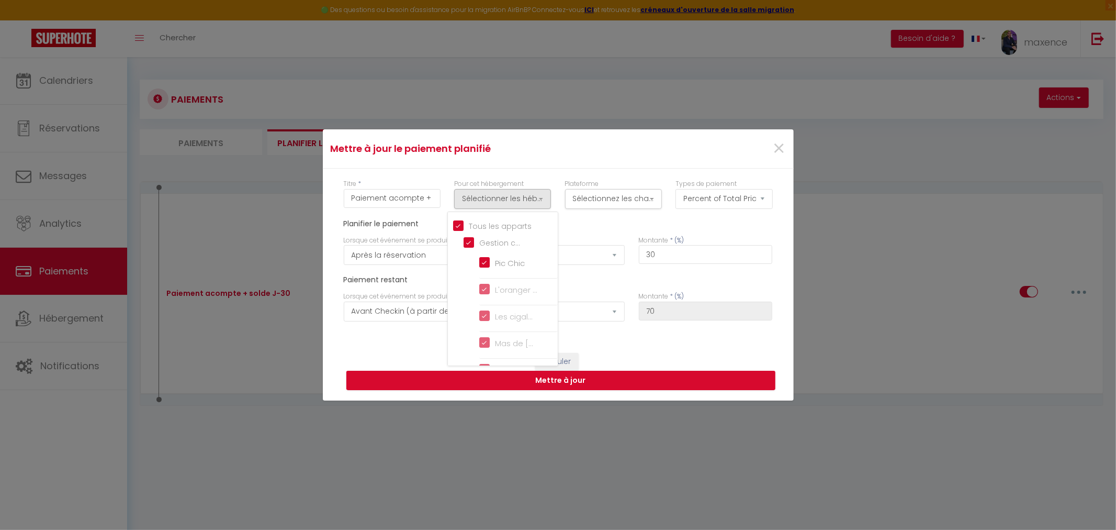
checkbox input "true"
checkbox Gayolle "true"
checkbox Soleil "true"
checkbox carrière "true"
click at [619, 381] on button "Mettre à jour" at bounding box center [560, 381] width 429 height 20
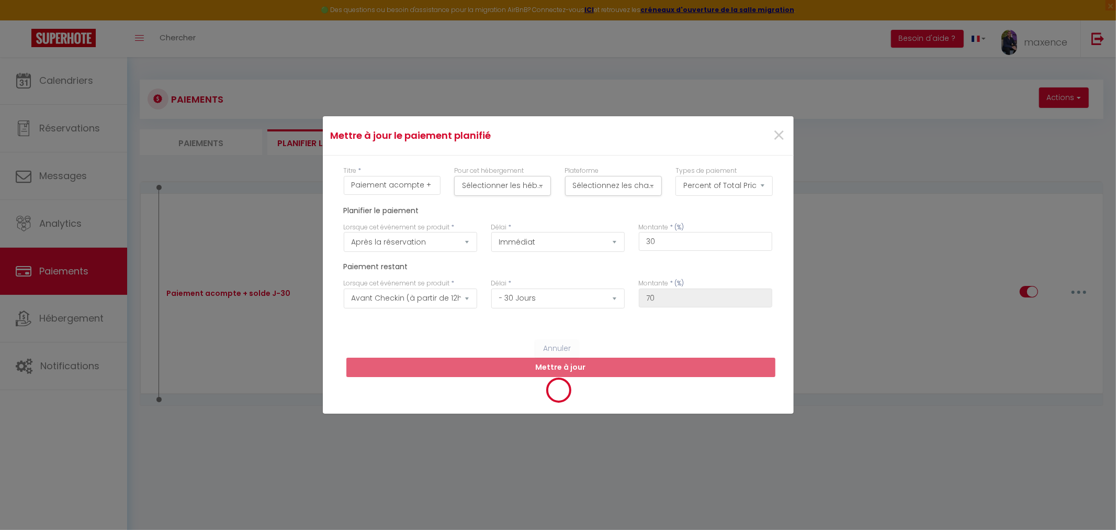
type input "Paiement acompte + solde J-30"
type input "30"
type input "70"
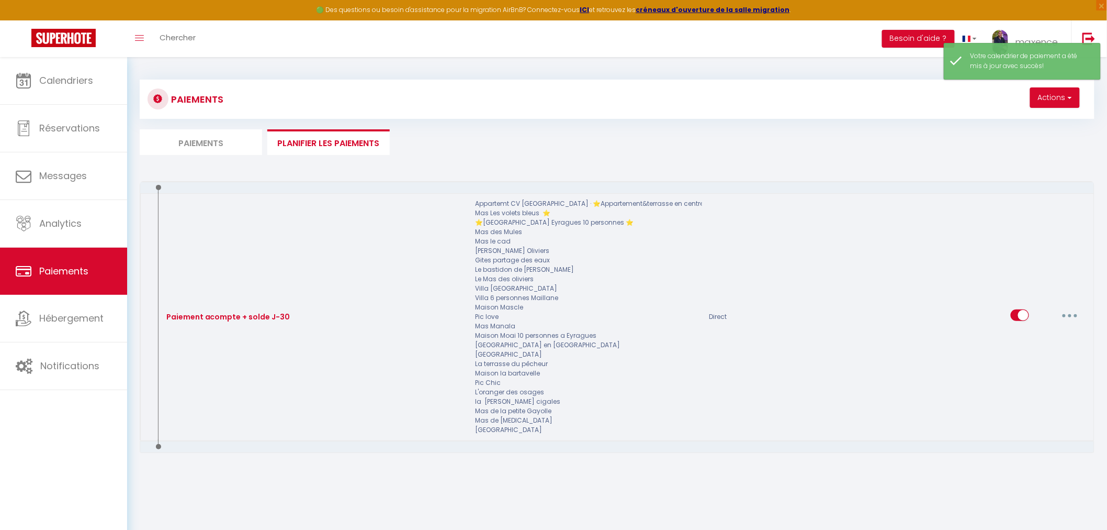
click at [1075, 323] on button "button" at bounding box center [1070, 315] width 29 height 17
click at [1022, 348] on link "Editer" at bounding box center [1042, 339] width 77 height 18
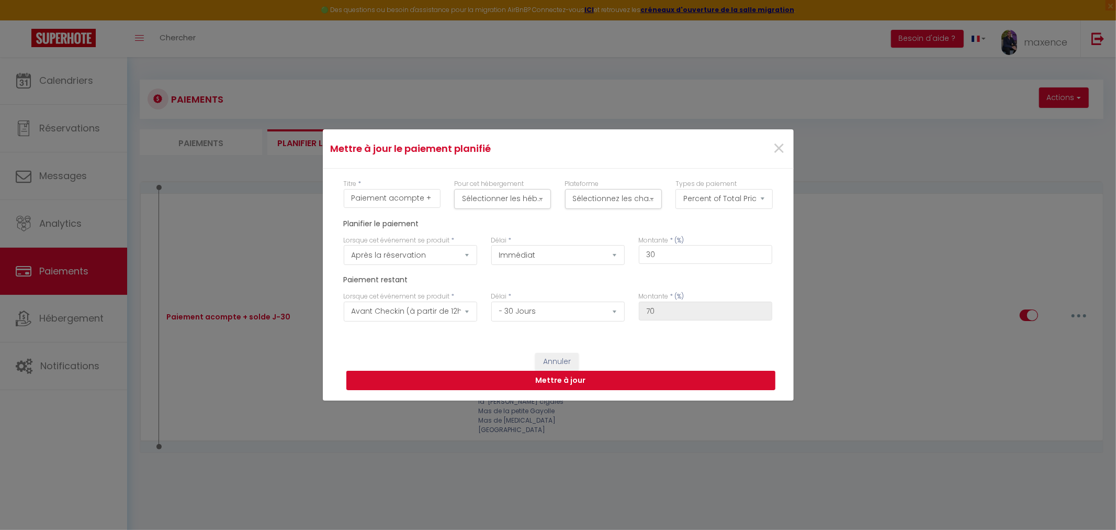
click at [602, 376] on button "Mettre à jour" at bounding box center [560, 381] width 429 height 20
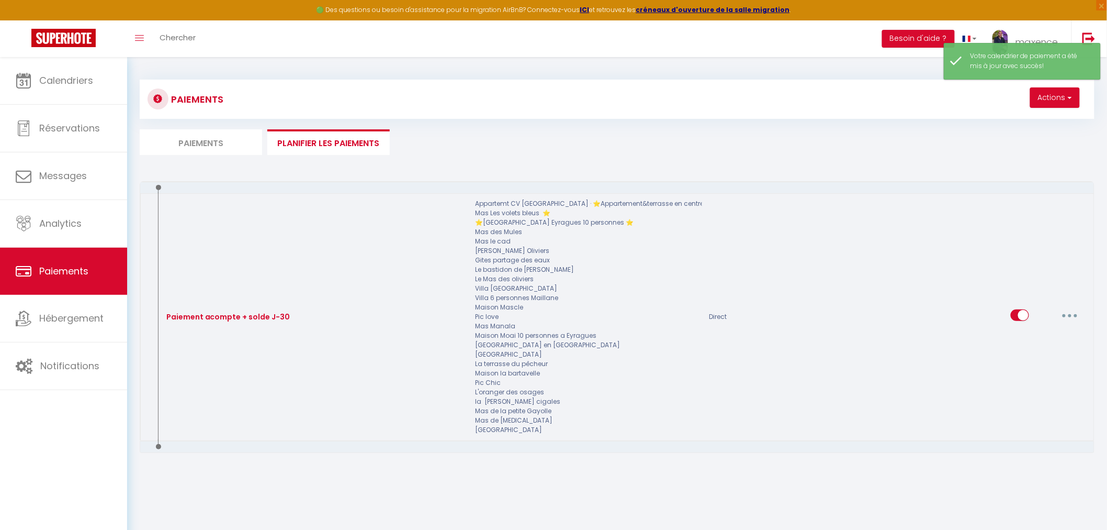
scroll to position [57, 0]
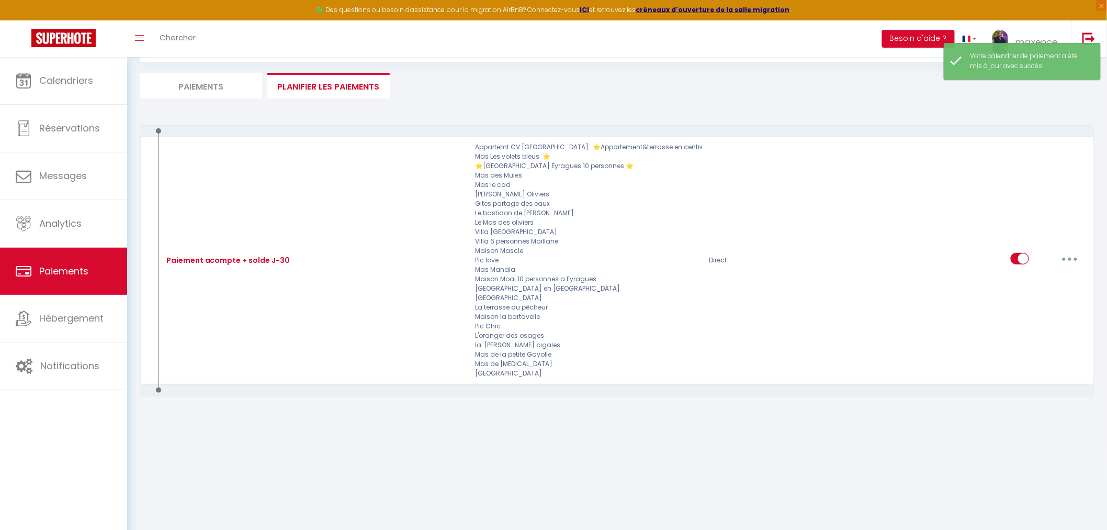
click at [214, 84] on li "Paiements" at bounding box center [201, 86] width 122 height 26
select select "0"
select select "2"
